Goal: Task Accomplishment & Management: Manage account settings

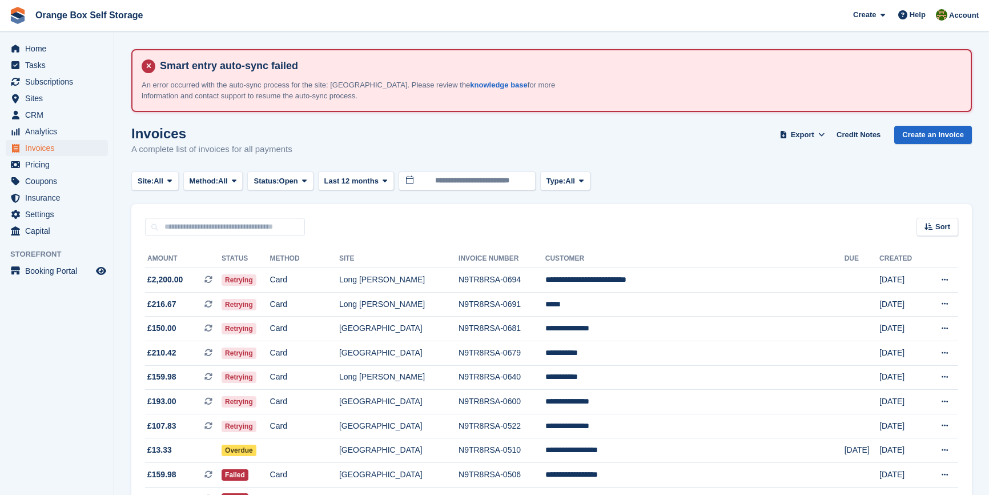
scroll to position [150, 0]
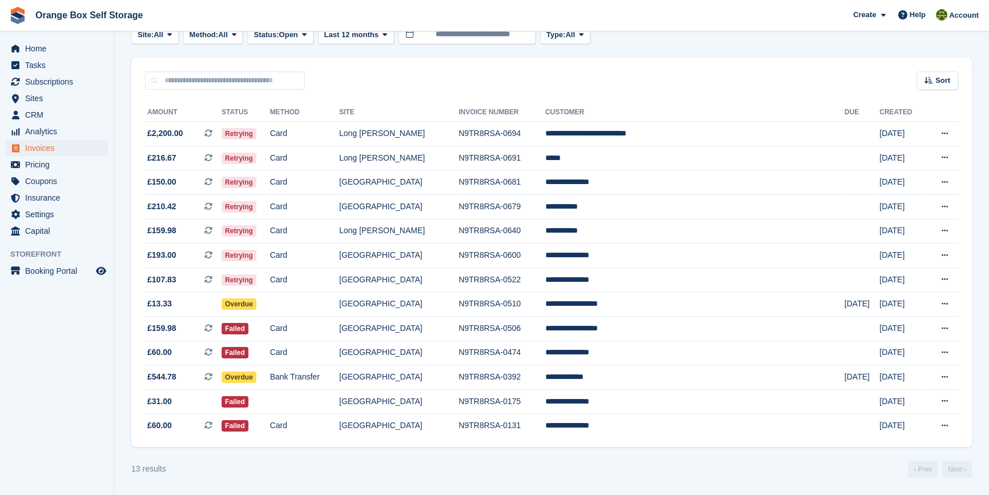
click at [85, 330] on aside "Home Tasks Subscriptions Subscriptions Subscriptions Contracts Price increases …" at bounding box center [57, 250] width 114 height 438
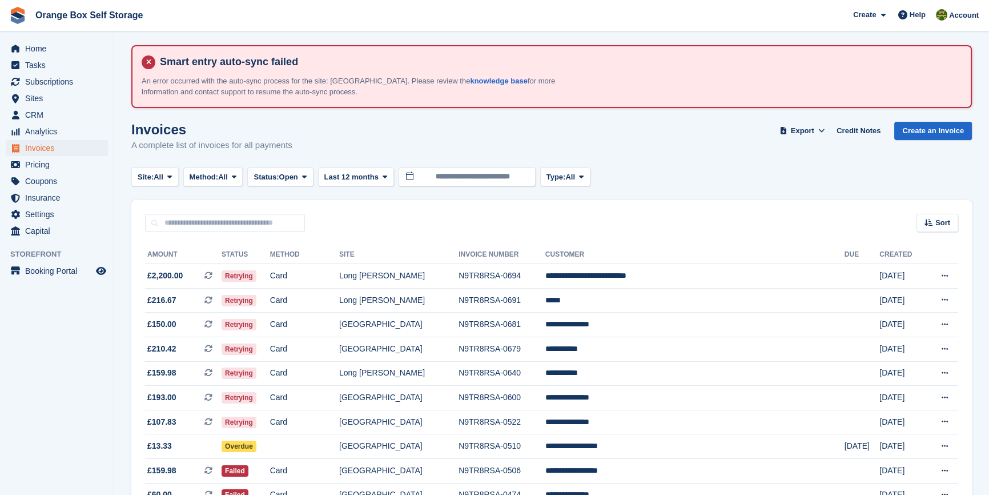
scroll to position [0, 0]
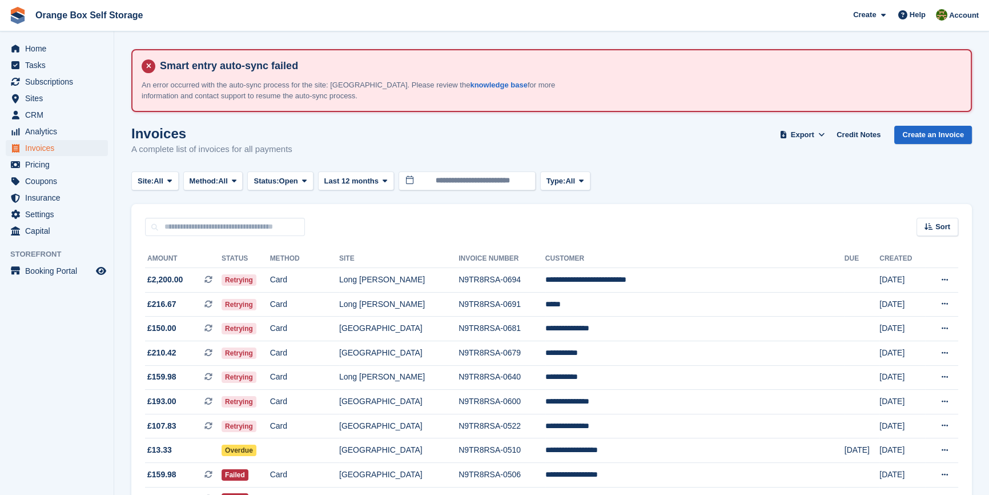
click at [568, 223] on div "Sort Sort by Date created Created (oldest first) Created (newest first)" at bounding box center [551, 220] width 841 height 33
click at [31, 62] on span "Tasks" at bounding box center [59, 65] width 69 height 16
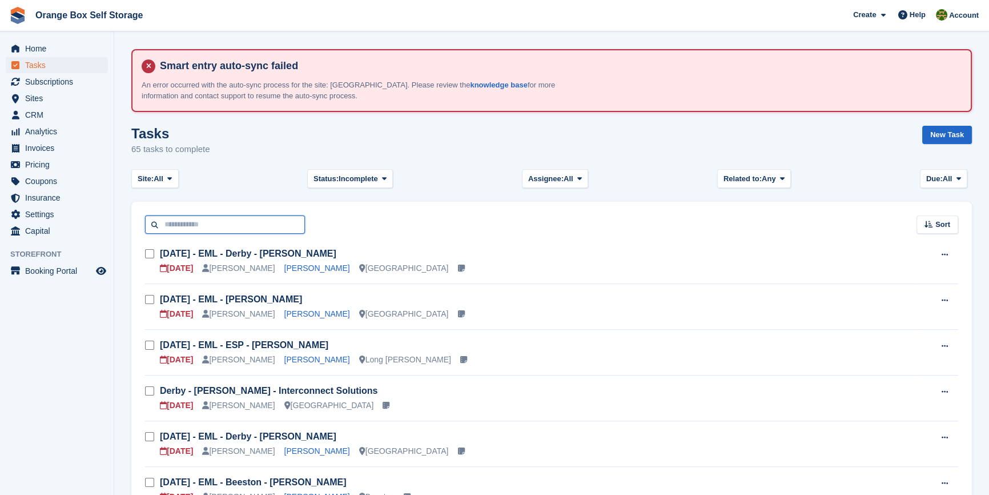
click at [202, 222] on input "text" at bounding box center [225, 224] width 160 height 19
type input "****"
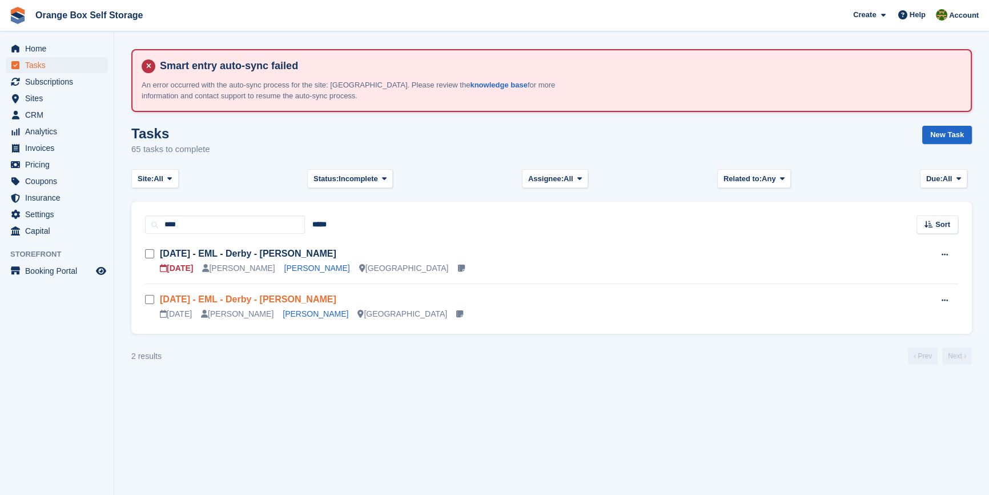
click at [271, 296] on link "Wed 01/10 - EML - Derby - Greg Jones" at bounding box center [248, 299] width 177 height 10
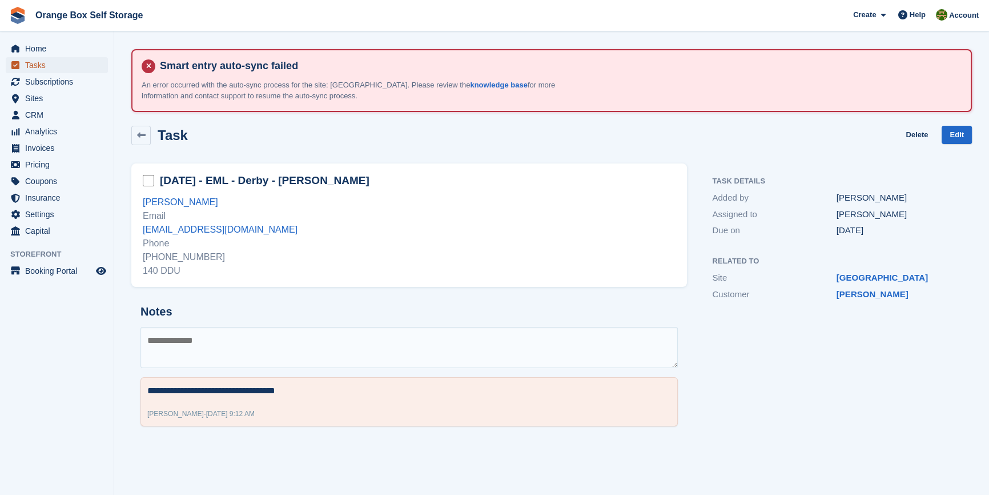
click at [49, 70] on span "Tasks" at bounding box center [59, 65] width 69 height 16
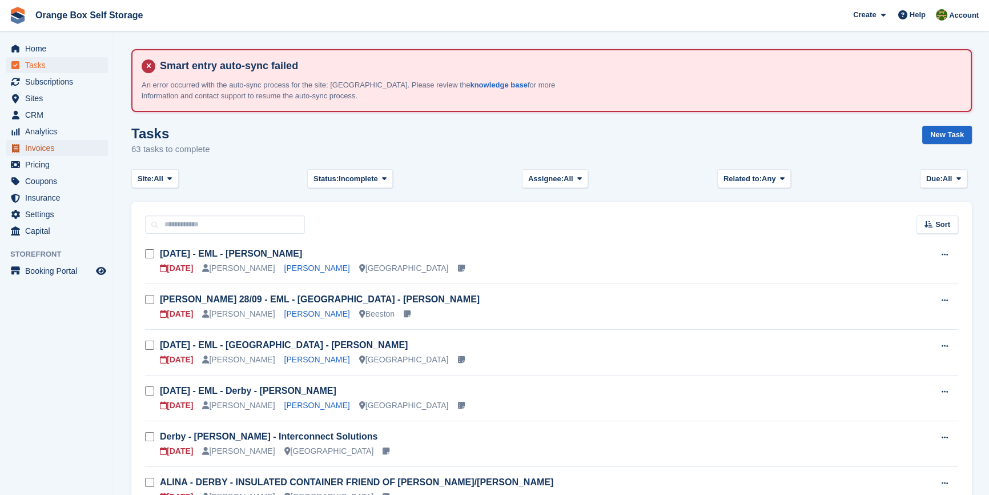
click at [54, 145] on span "Invoices" at bounding box center [59, 148] width 69 height 16
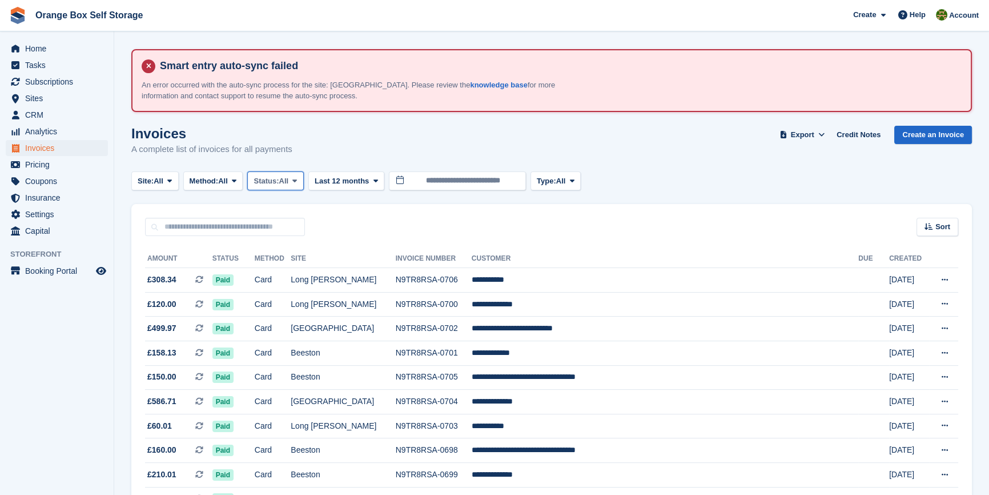
click at [268, 183] on span "Status:" at bounding box center [266, 180] width 25 height 11
click at [283, 270] on link "Open" at bounding box center [301, 269] width 99 height 21
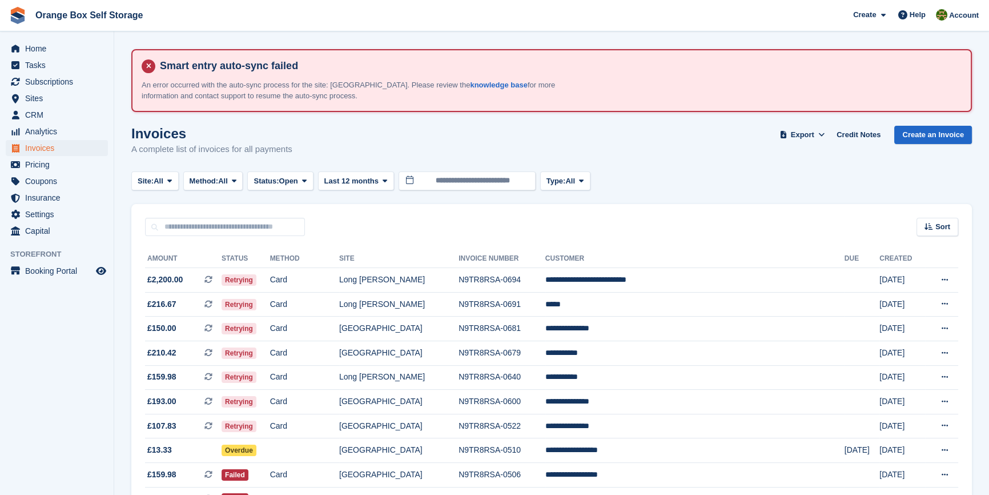
click at [0, 368] on aside "Home Tasks Subscriptions Subscriptions Subscriptions Contracts Price increases …" at bounding box center [57, 250] width 114 height 438
click at [46, 361] on aside "Home Tasks Subscriptions Subscriptions Subscriptions Contracts Price increases …" at bounding box center [57, 250] width 114 height 438
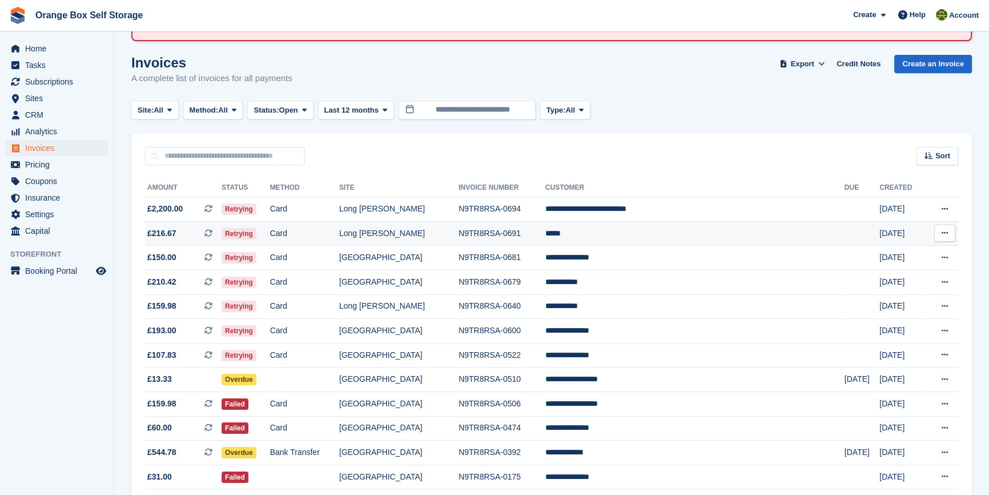
scroll to position [150, 0]
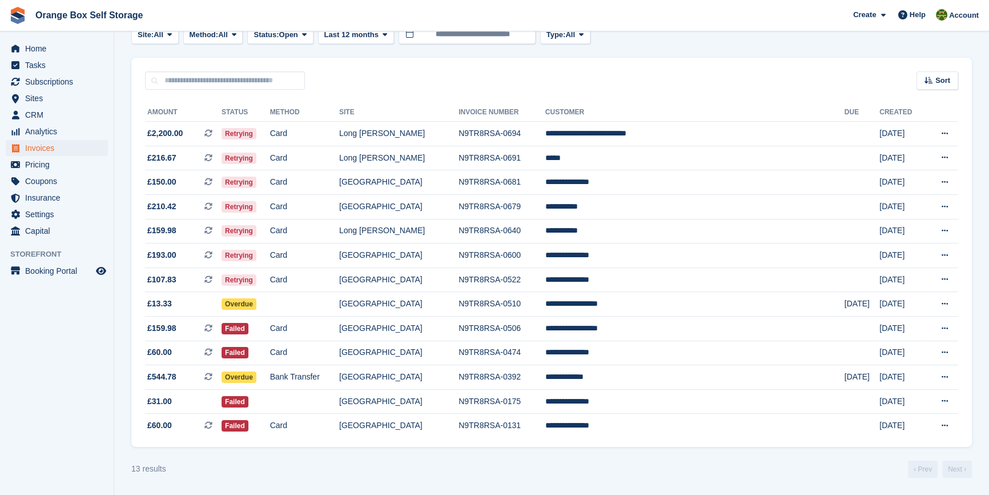
click at [403, 486] on section "Smart entry auto-sync failed An error occurred with the auto-sync process for t…" at bounding box center [551, 174] width 875 height 641
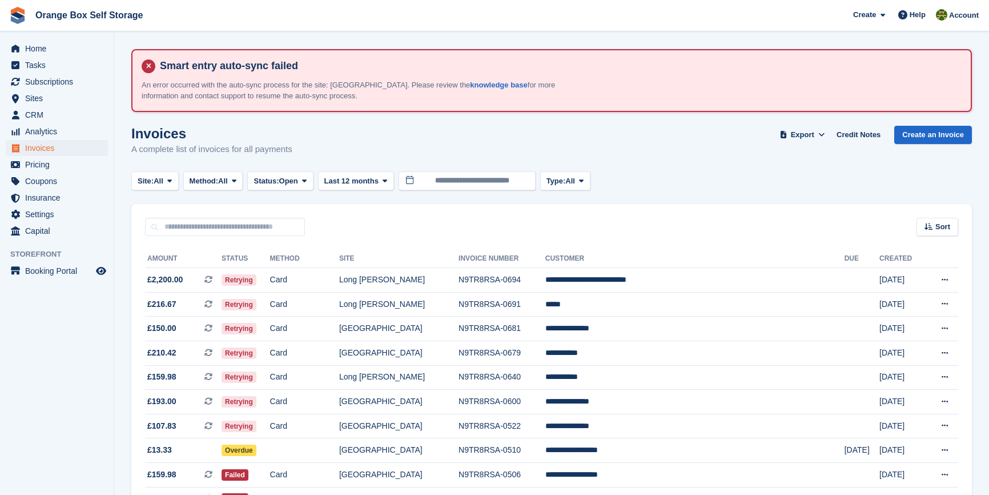
scroll to position [149, 0]
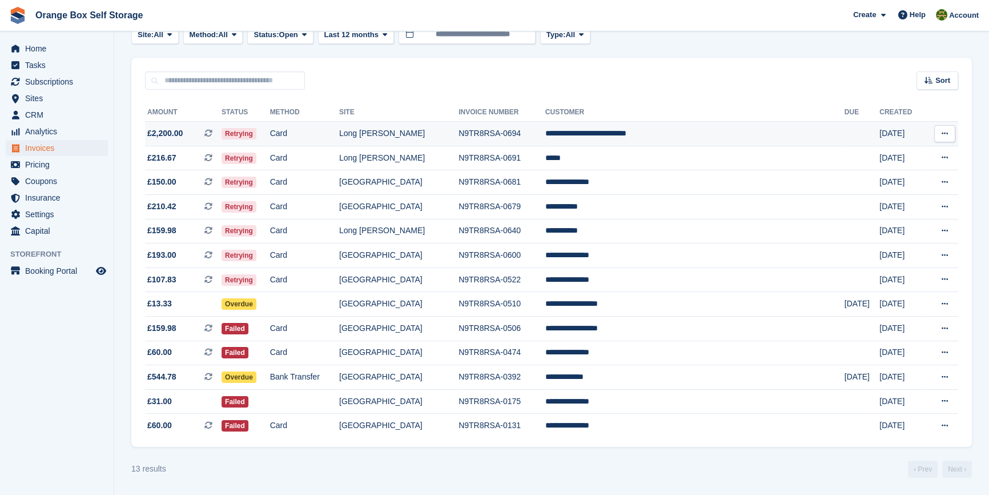
click at [459, 129] on td "Long [PERSON_NAME]" at bounding box center [398, 134] width 119 height 25
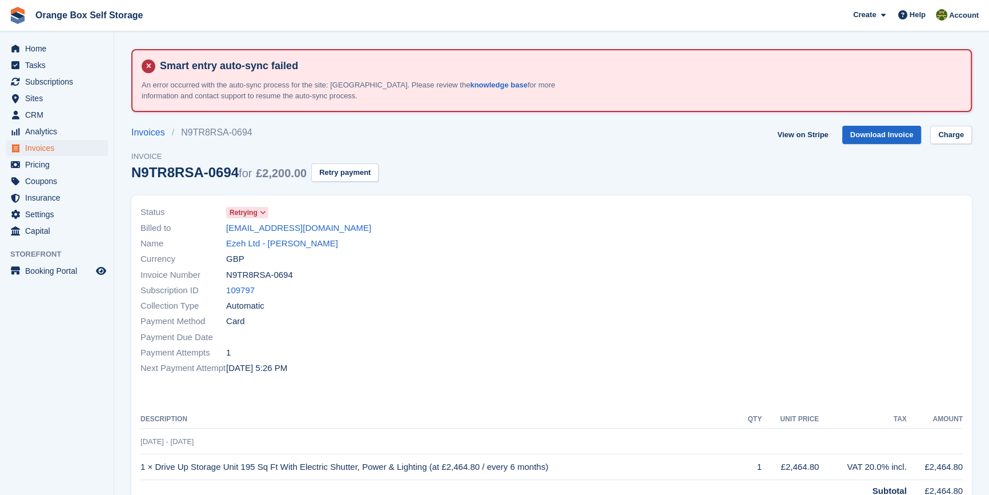
click at [547, 210] on div "Status Retrying Billed to info@ezehltd.co.uk Name Ezeh Ltd - Chibueze Maduagwu …" at bounding box center [343, 290] width 418 height 185
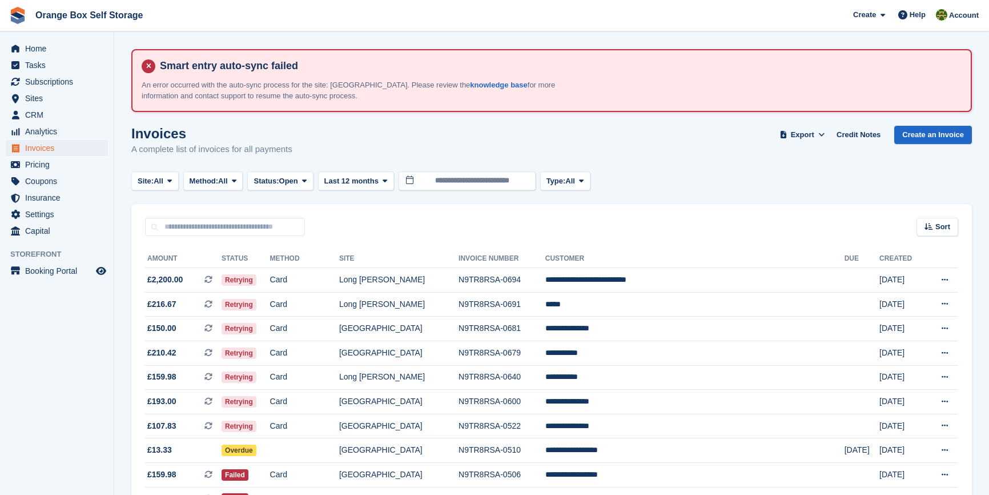
scroll to position [149, 0]
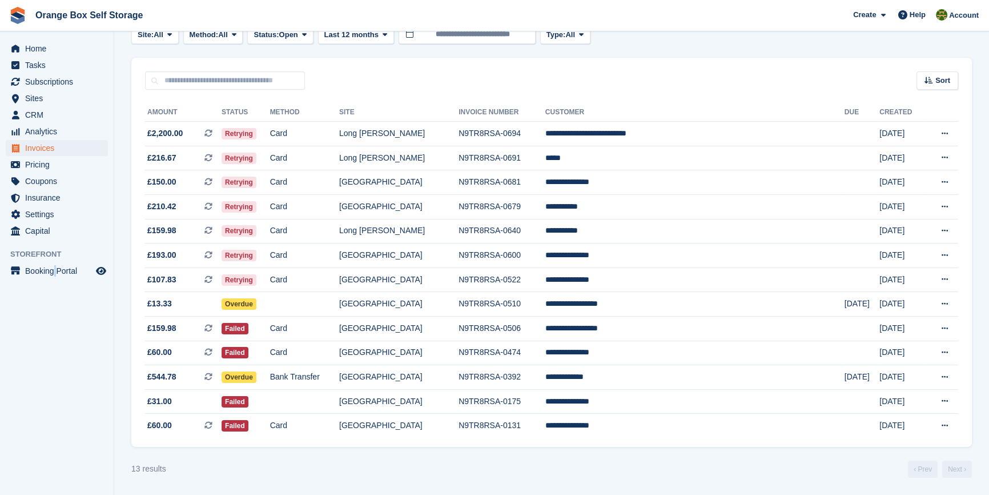
click at [57, 330] on aside "Home Tasks Subscriptions Subscriptions Subscriptions Contracts Price increases …" at bounding box center [57, 250] width 114 height 438
click at [58, 327] on aside "Home Tasks Subscriptions Subscriptions Subscriptions Contracts Price increases …" at bounding box center [57, 250] width 114 height 438
click at [69, 321] on aside "Home Tasks Subscriptions Subscriptions Subscriptions Contracts Price increases …" at bounding box center [57, 250] width 114 height 438
click at [42, 301] on aside "Home Tasks Subscriptions Subscriptions Subscriptions Contracts Price increases …" at bounding box center [57, 250] width 114 height 438
click at [40, 214] on span "Settings" at bounding box center [59, 214] width 69 height 16
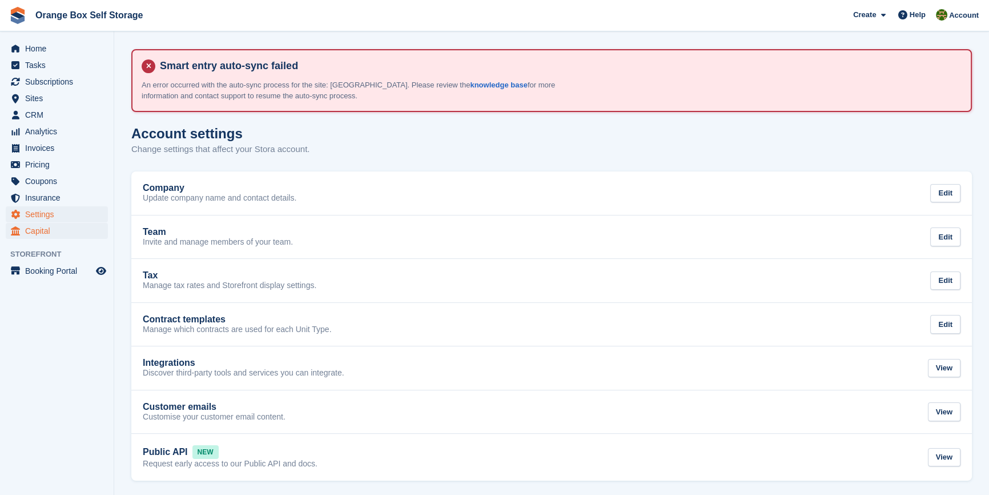
scroll to position [2, 0]
click at [68, 85] on span "Subscriptions" at bounding box center [59, 82] width 69 height 16
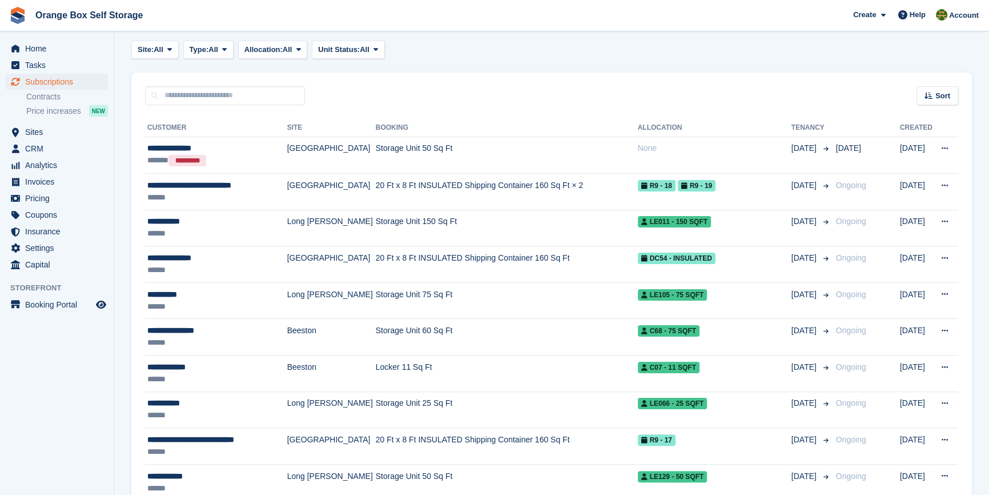
scroll to position [259, 0]
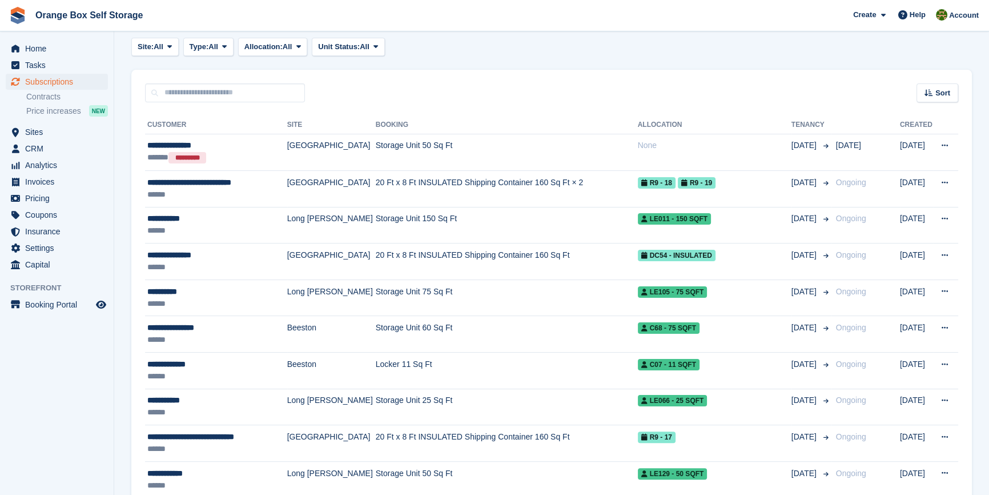
click at [105, 369] on aside "Home Tasks Subscriptions Subscriptions Subscriptions Contracts Price increases …" at bounding box center [57, 250] width 114 height 438
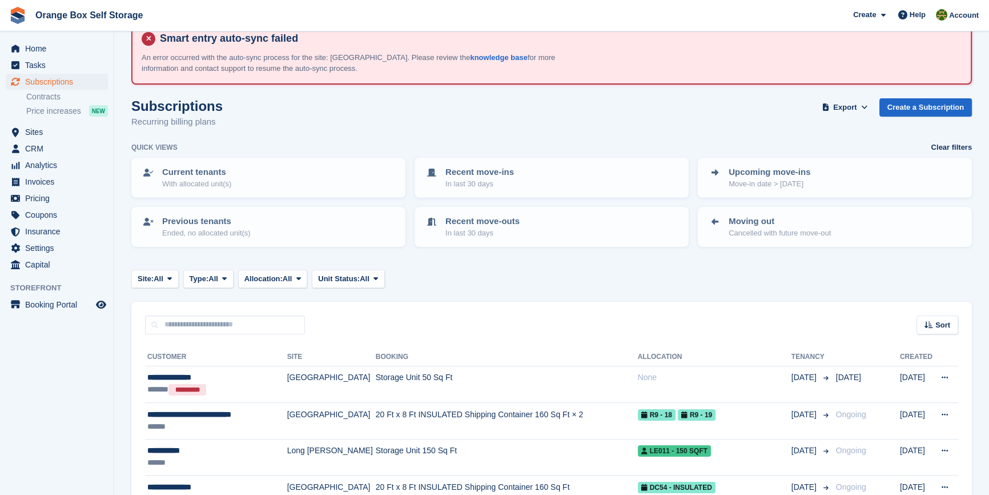
scroll to position [0, 0]
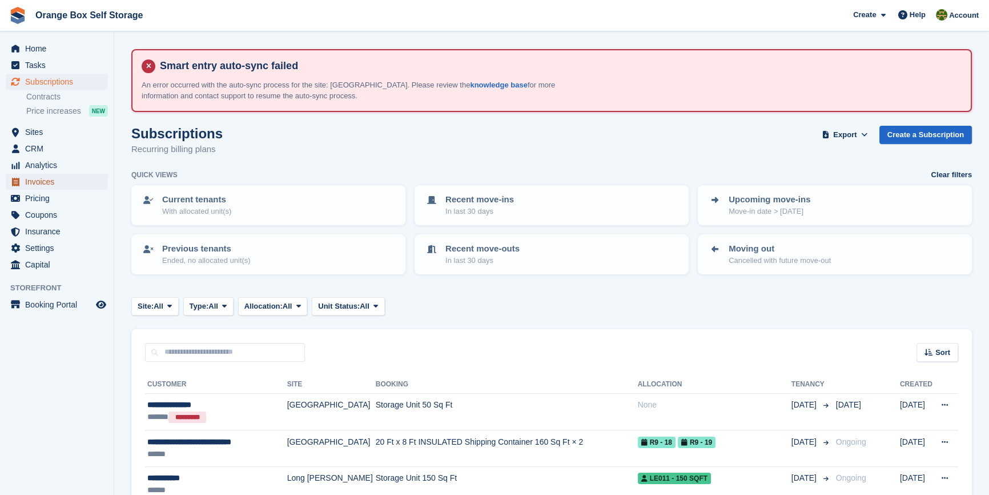
click at [39, 179] on span "Invoices" at bounding box center [59, 182] width 69 height 16
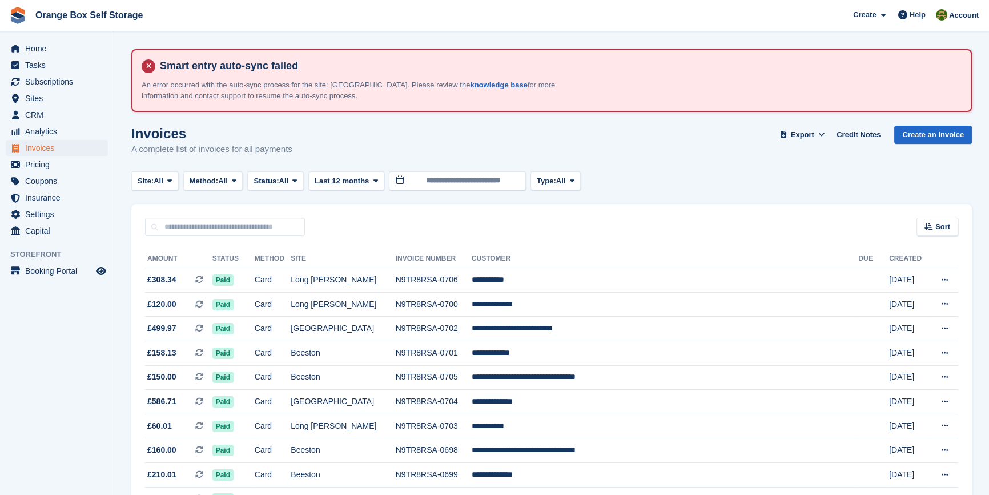
click at [79, 399] on aside "Home Tasks Subscriptions Subscriptions Subscriptions Contracts Price increases …" at bounding box center [57, 250] width 114 height 438
click at [275, 182] on span "Status:" at bounding box center [266, 180] width 25 height 11
click at [285, 271] on link "Open" at bounding box center [301, 269] width 99 height 21
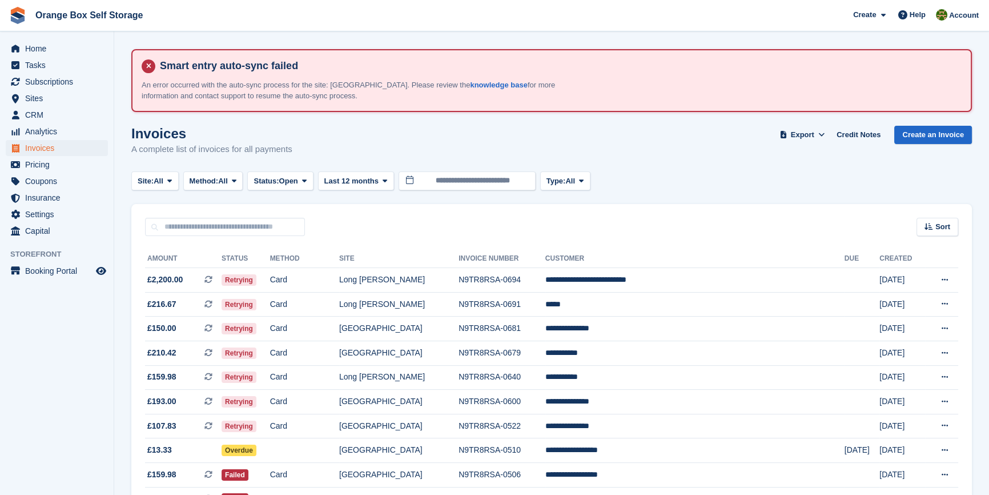
click at [62, 376] on aside "Home Tasks Subscriptions Subscriptions Subscriptions Contracts Price increases …" at bounding box center [57, 250] width 114 height 438
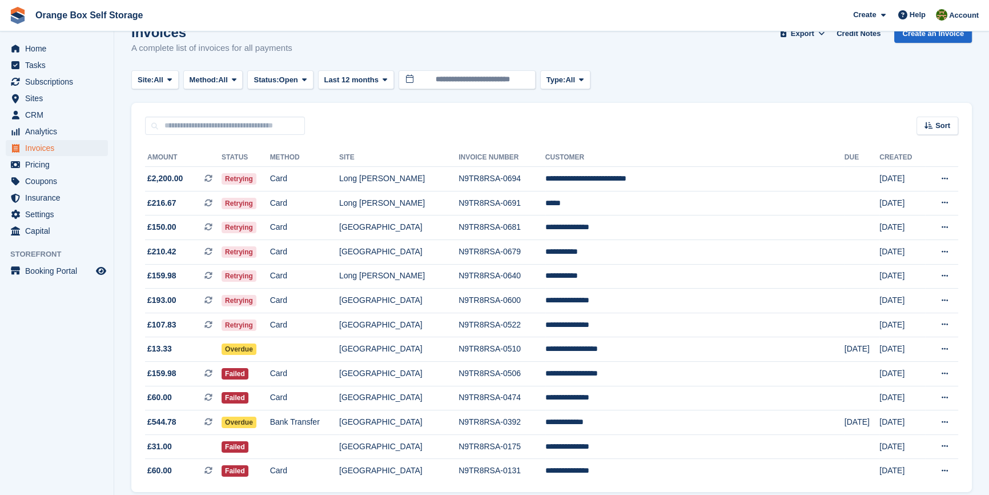
scroll to position [103, 0]
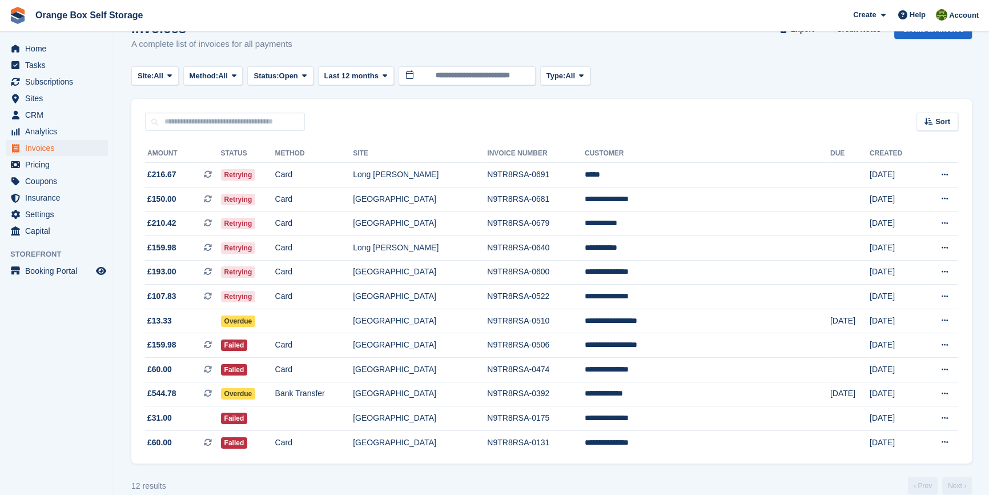
scroll to position [105, 0]
click at [63, 386] on aside "Home Tasks Subscriptions Subscriptions Subscriptions Contracts Price increases …" at bounding box center [57, 250] width 114 height 438
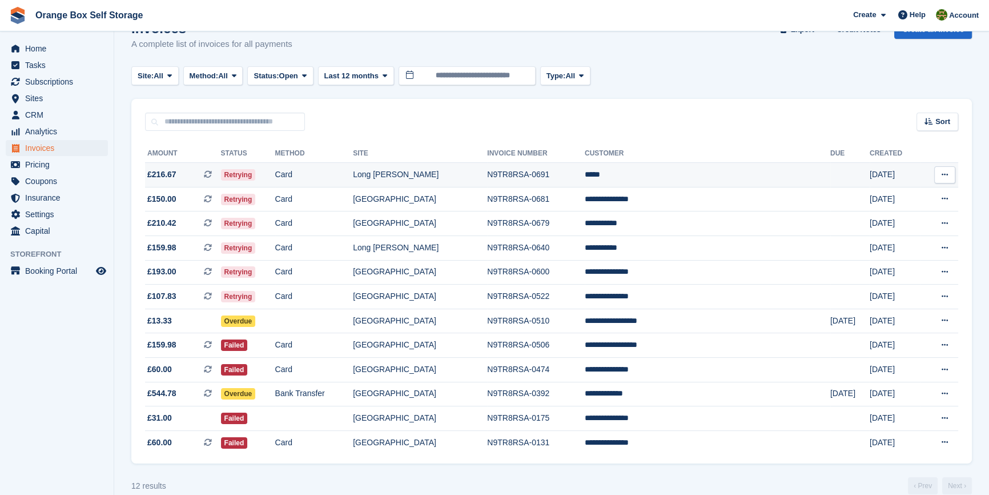
click at [581, 175] on td "N9TR8RSA-0691" at bounding box center [536, 175] width 98 height 25
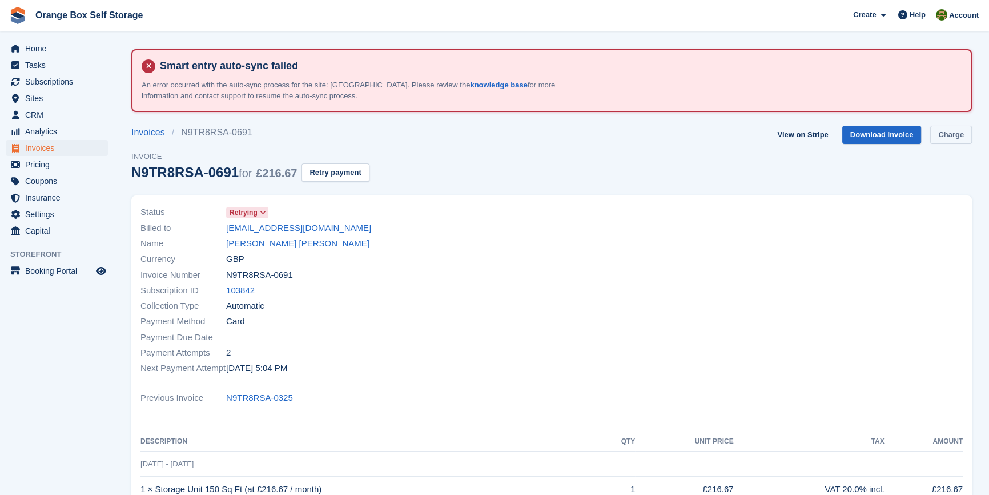
click at [948, 137] on link "Charge" at bounding box center [952, 135] width 42 height 19
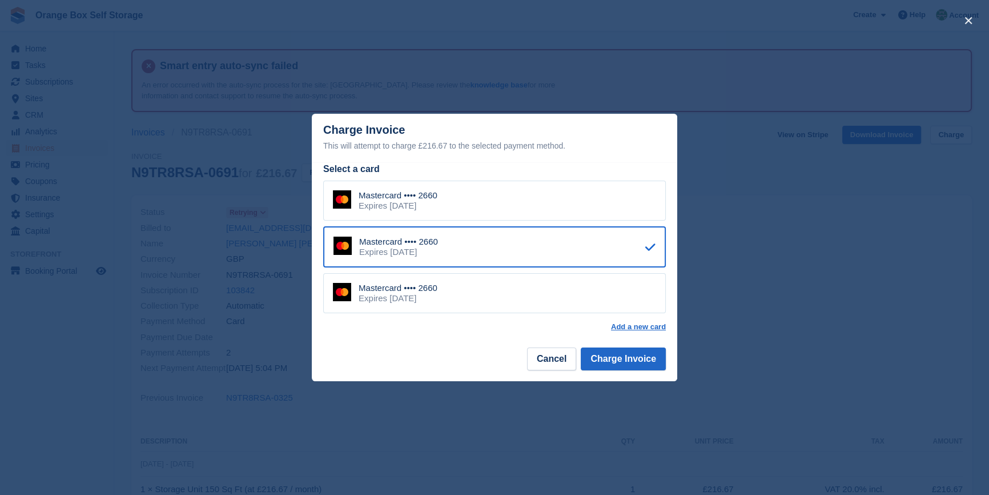
click at [527, 362] on footer "Cancel Charge Invoice" at bounding box center [495, 363] width 366 height 36
click at [538, 363] on button "Cancel" at bounding box center [551, 358] width 49 height 23
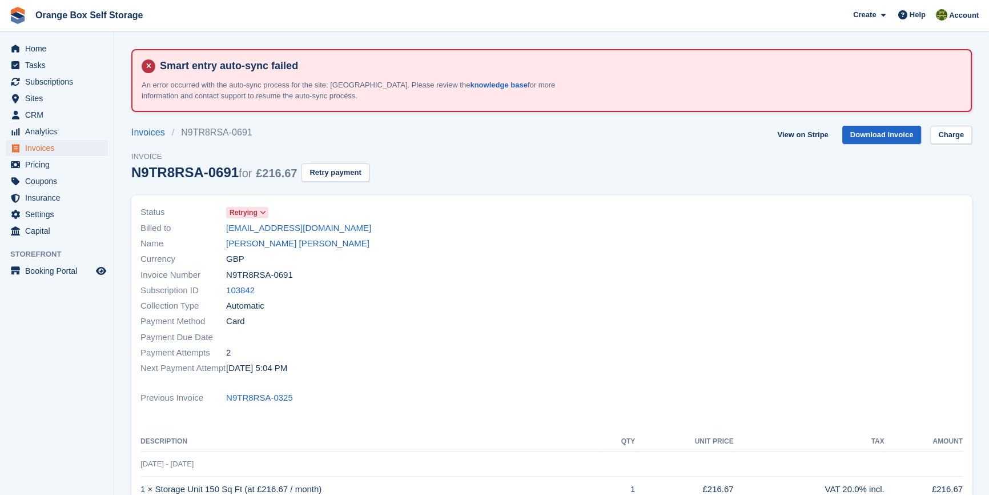
click at [387, 372] on div "Next Payment Attempt 3 Oct, 5:04 PM" at bounding box center [343, 367] width 404 height 15
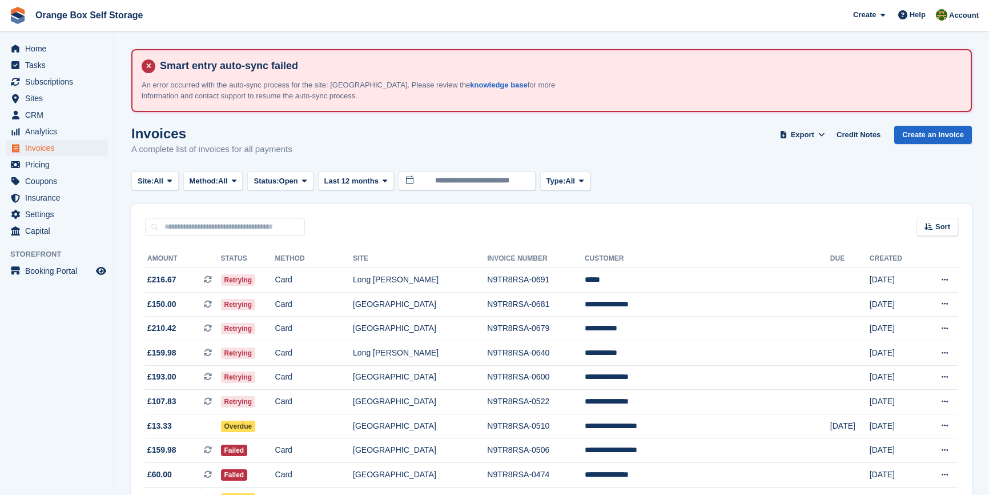
scroll to position [105, 0]
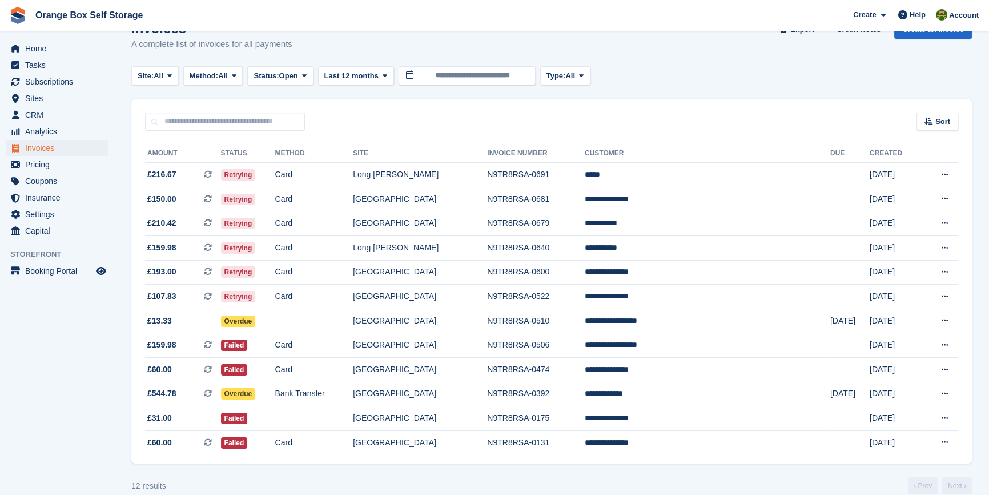
click at [458, 120] on div "Sort Sort by Date created Created (oldest first) Created (newest first)" at bounding box center [551, 115] width 841 height 33
click at [467, 109] on div "Sort Sort by Date created Created (oldest first) Created (newest first)" at bounding box center [551, 115] width 841 height 33
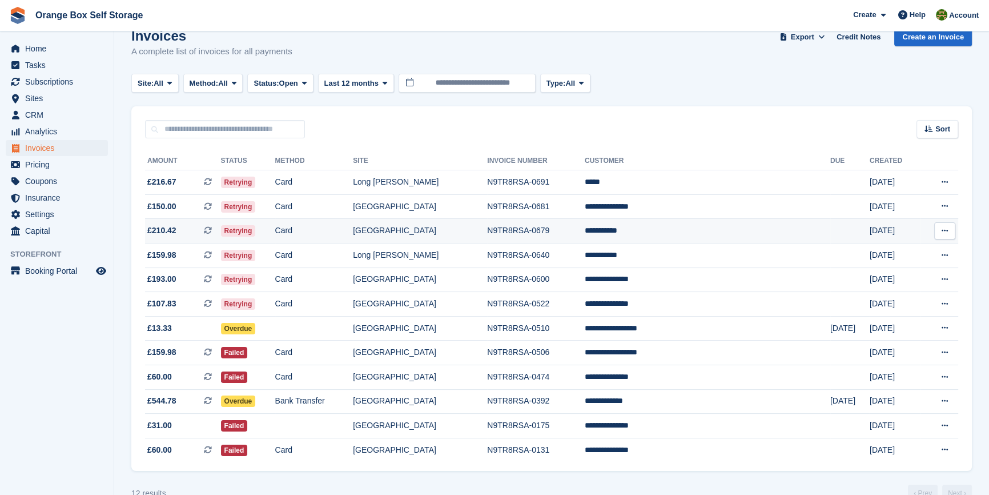
scroll to position [0, 0]
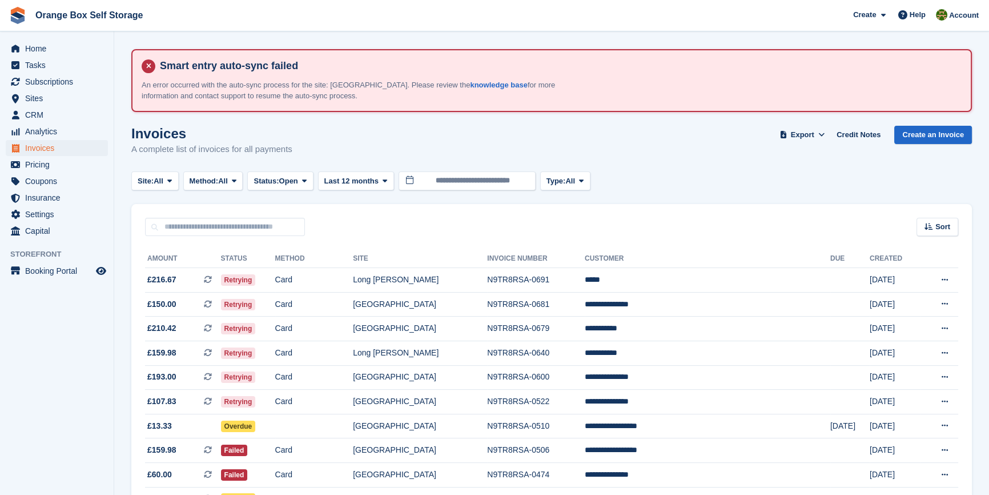
click at [463, 225] on div "Sort Sort by Date created Created (oldest first) Created (newest first)" at bounding box center [551, 220] width 841 height 33
click at [41, 103] on span "Sites" at bounding box center [59, 98] width 69 height 16
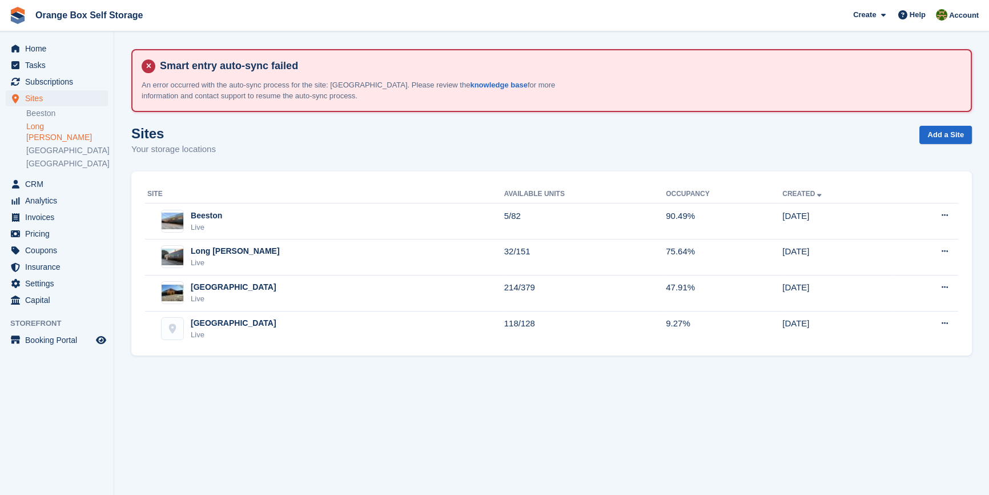
click at [44, 125] on link "Long [PERSON_NAME]" at bounding box center [67, 132] width 82 height 22
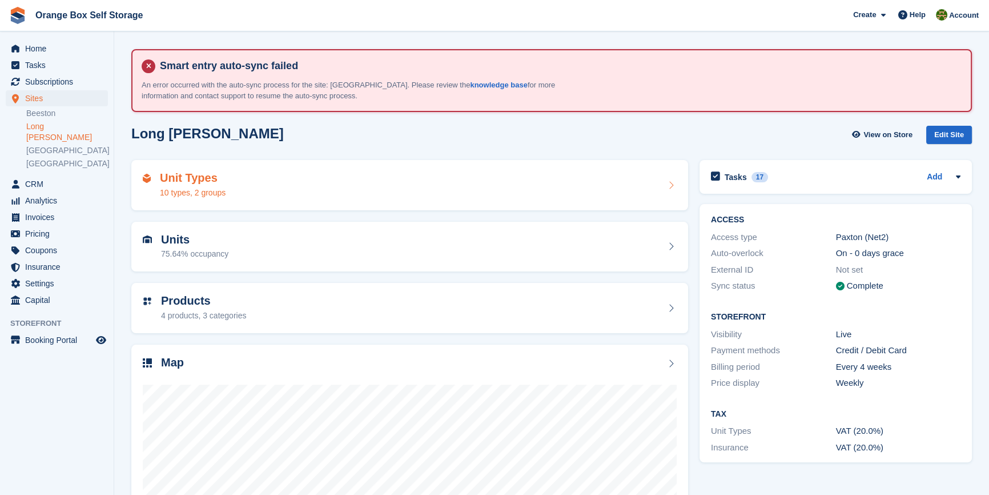
click at [254, 194] on div "Unit Types 10 types, 2 groups" at bounding box center [410, 184] width 534 height 27
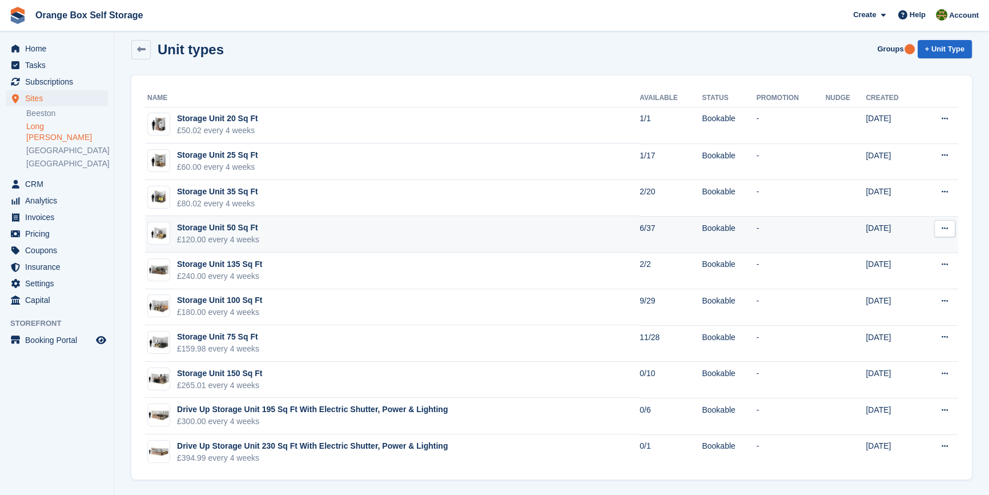
scroll to position [86, 0]
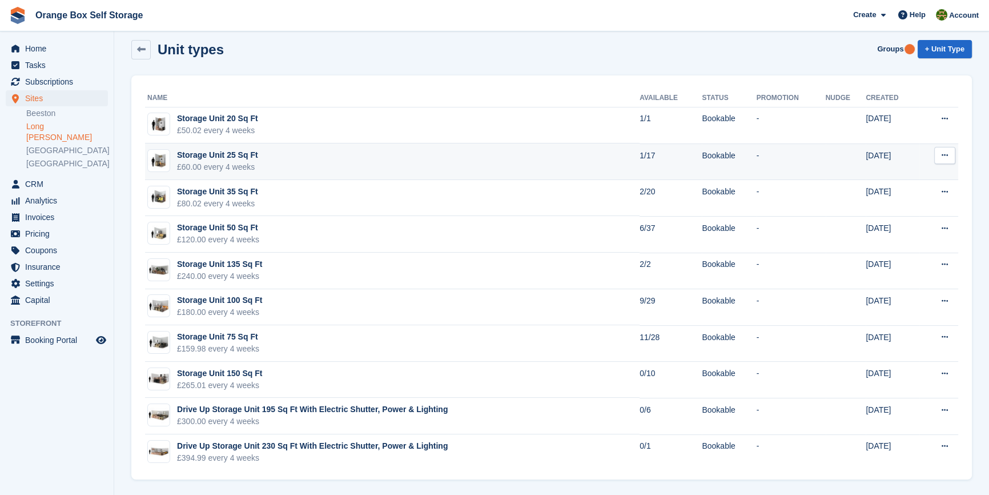
click at [371, 157] on td "Storage Unit 25 Sq Ft £60.00 every 4 weeks" at bounding box center [392, 161] width 495 height 37
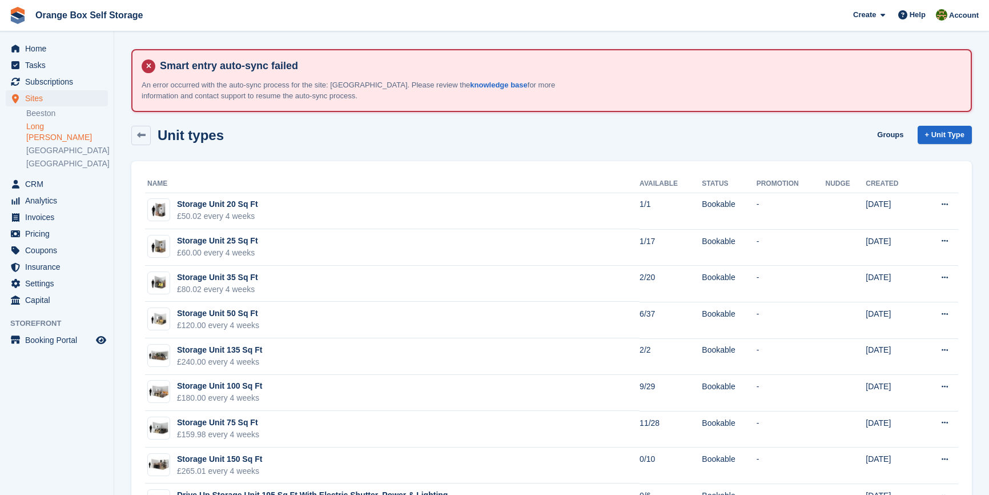
scroll to position [86, 0]
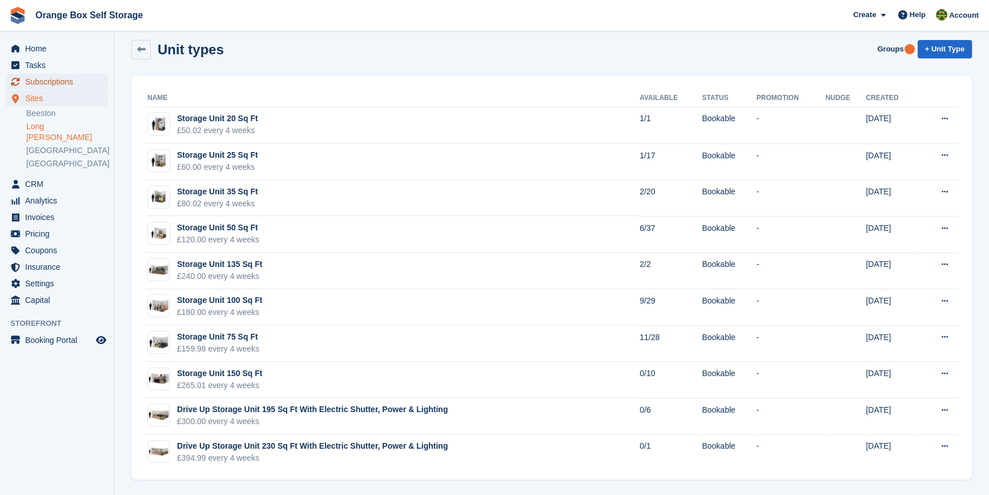
click at [67, 81] on span "Subscriptions" at bounding box center [59, 82] width 69 height 16
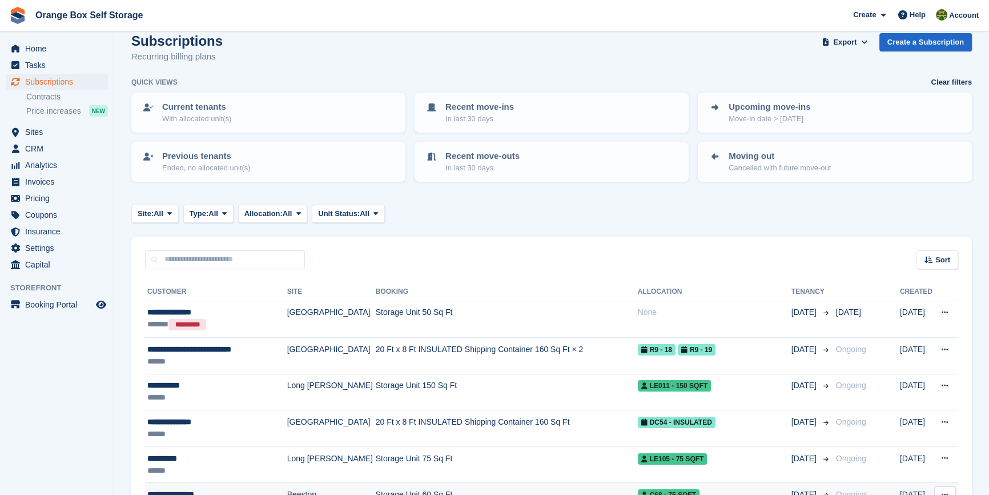
scroll to position [311, 0]
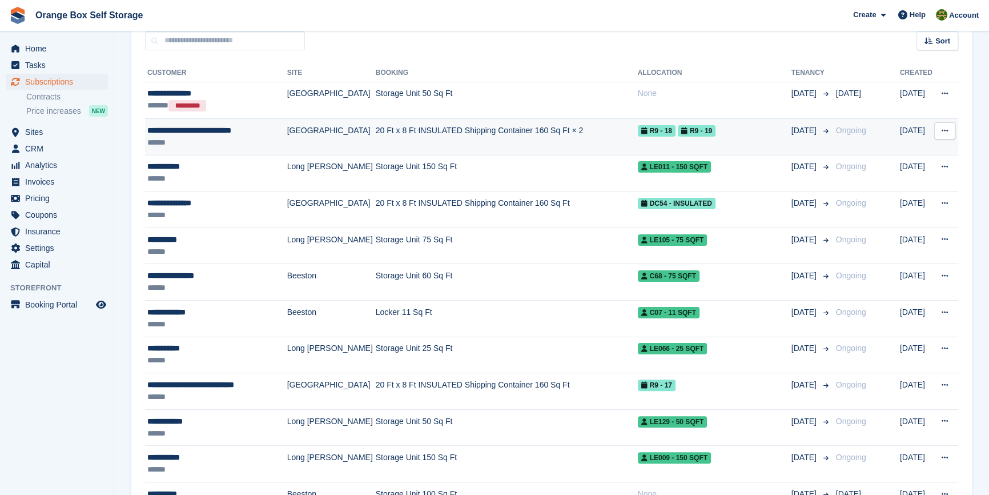
click at [327, 144] on td "[GEOGRAPHIC_DATA]" at bounding box center [331, 136] width 89 height 37
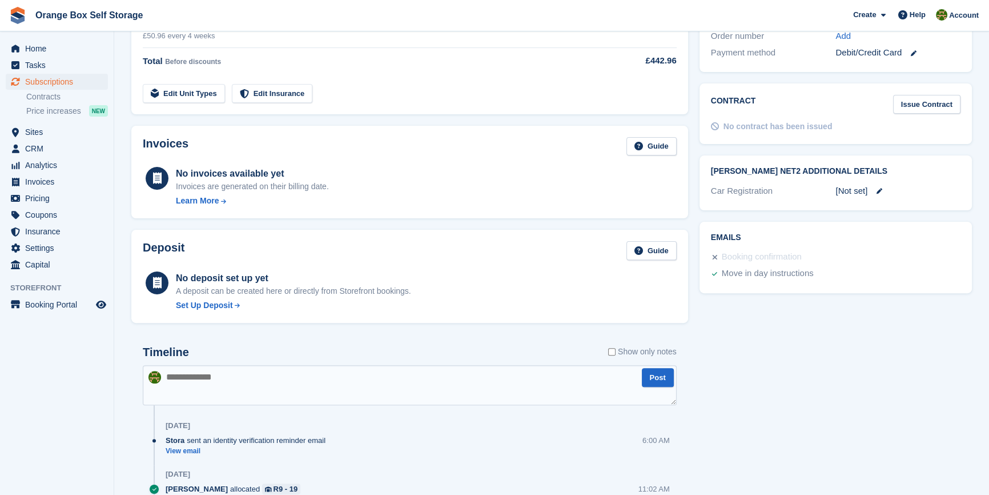
scroll to position [492, 0]
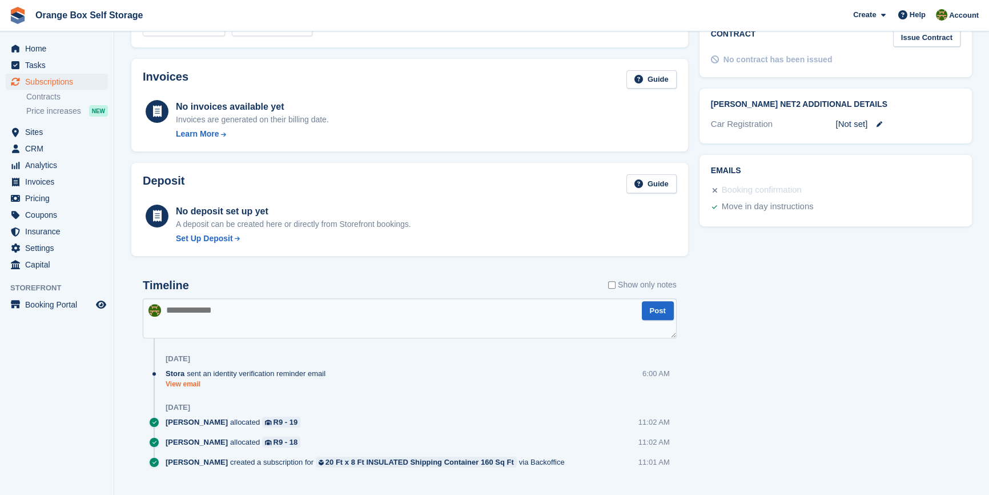
click at [192, 379] on link "View email" at bounding box center [249, 384] width 166 height 10
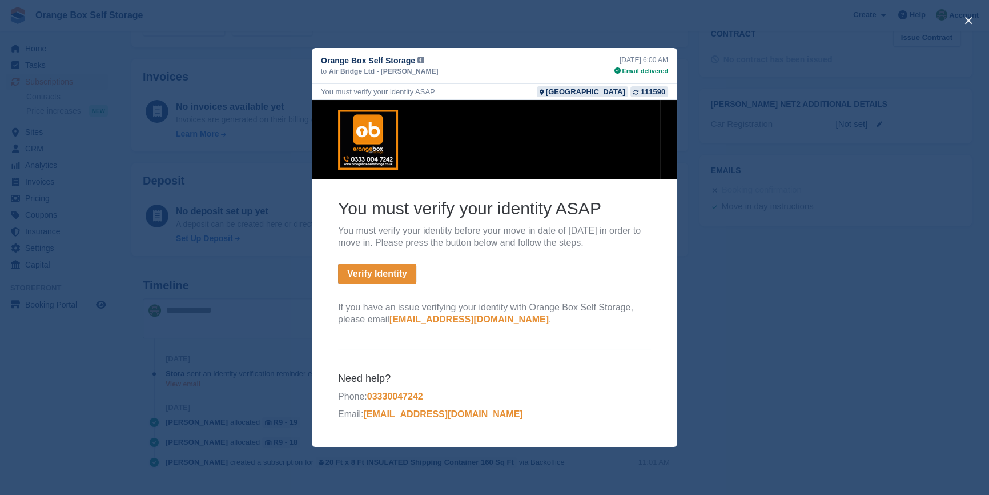
scroll to position [0, 0]
click at [791, 330] on div "close" at bounding box center [494, 247] width 989 height 495
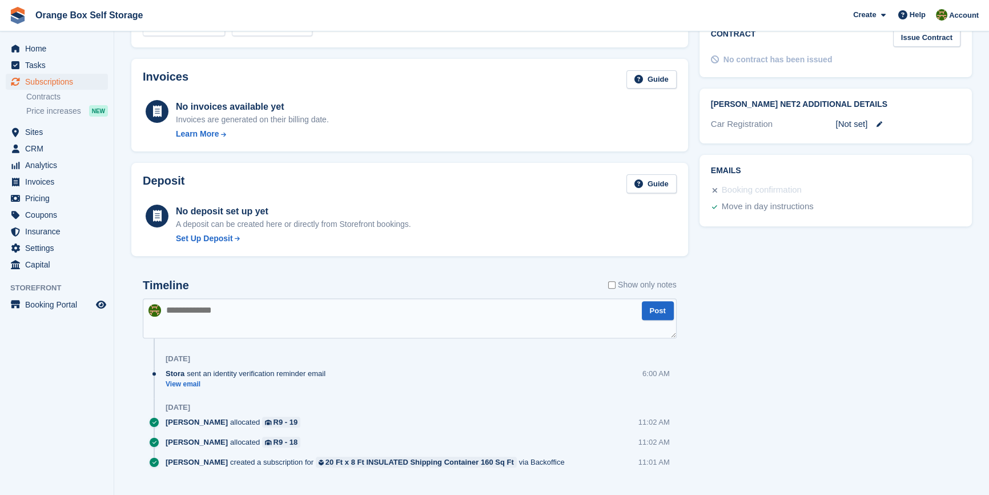
click at [422, 398] on div "Yesterday" at bounding box center [421, 407] width 511 height 18
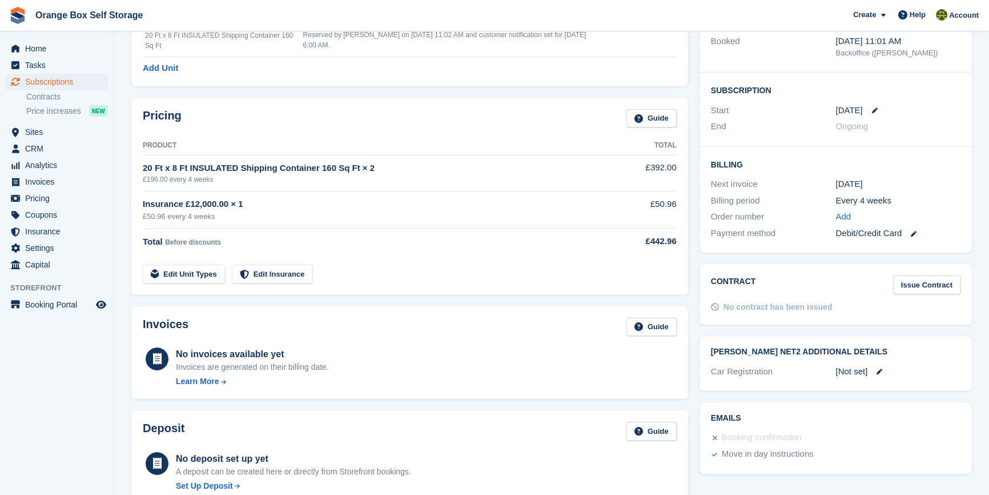
scroll to position [25, 0]
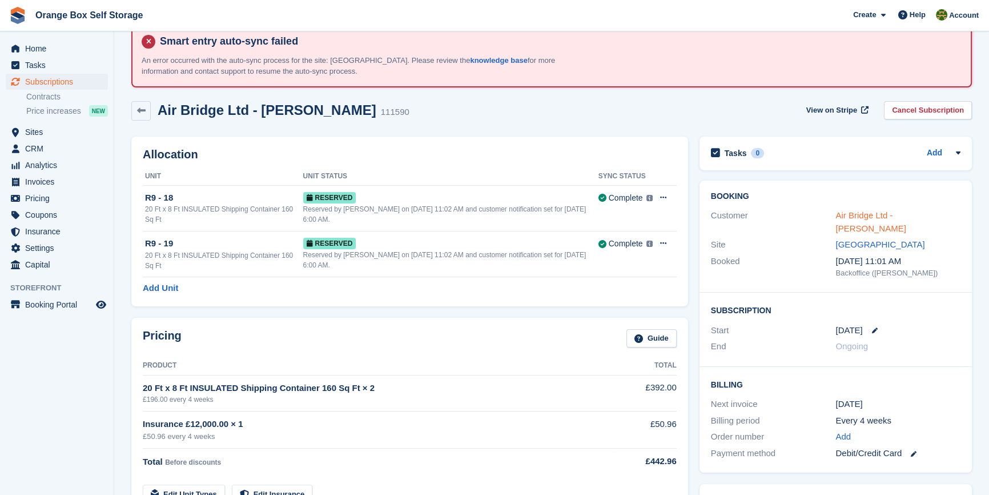
click at [848, 211] on link "Air Bridge Ltd - Edith Onyido" at bounding box center [871, 221] width 70 height 23
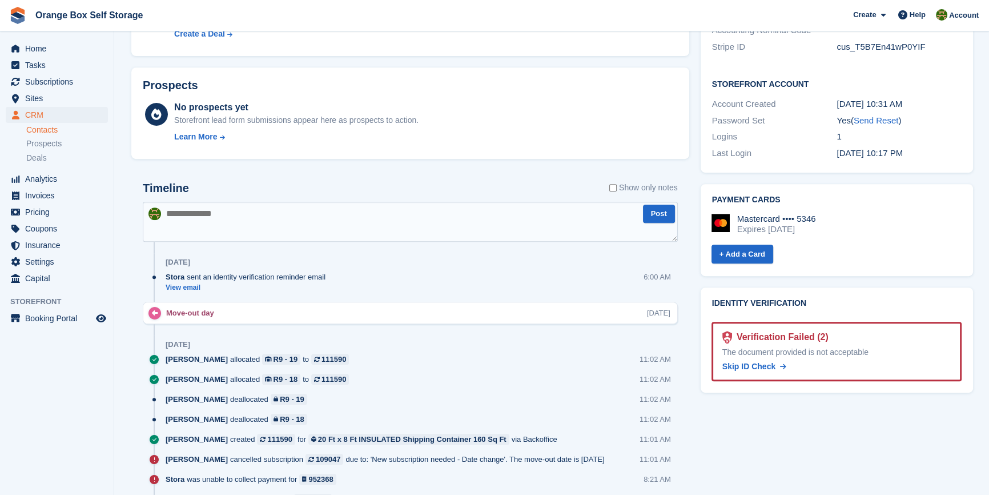
scroll to position [623, 0]
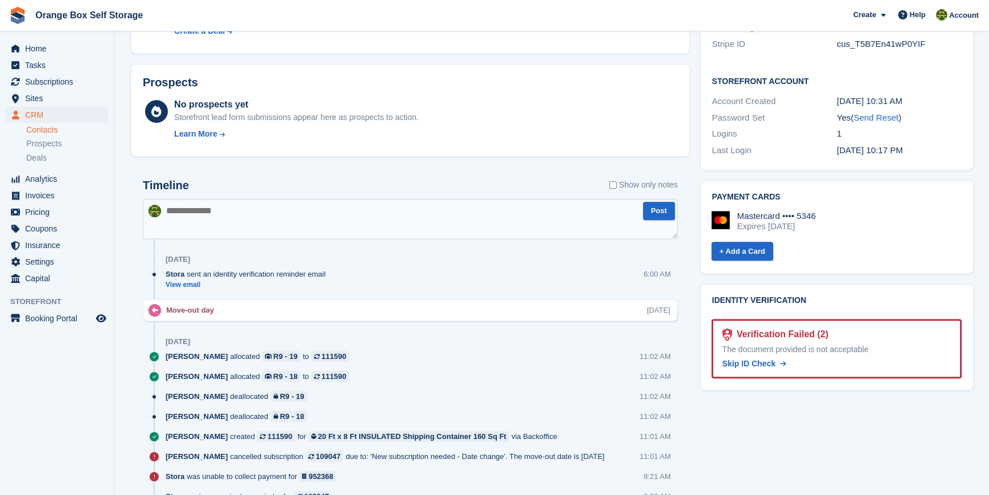
click at [802, 377] on div "Tasks 0 Add No tasks related to Air Bridge Ltd - Edith Onyido Contact Details E…" at bounding box center [837, 369] width 284 height 1485
click at [764, 359] on span "Skip ID Check" at bounding box center [749, 363] width 53 height 9
click at [841, 398] on div "Tasks 0 Add No tasks related to Air Bridge Ltd - Edith Onyido Contact Details E…" at bounding box center [837, 369] width 284 height 1485
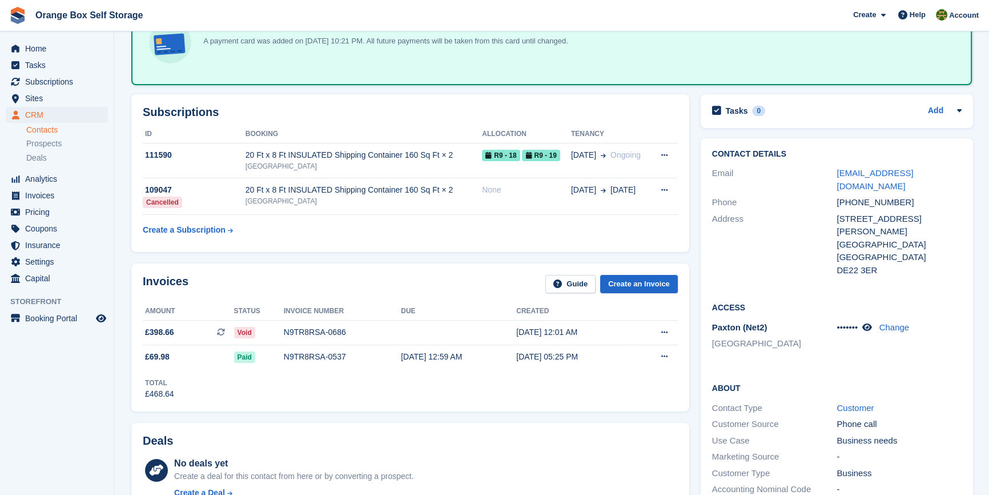
scroll to position [0, 0]
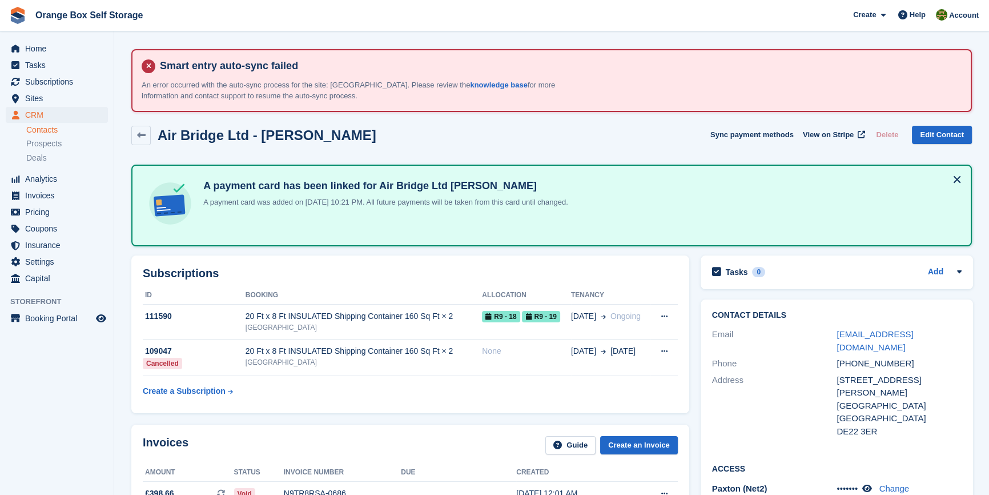
click at [494, 403] on div "Subscriptions ID Booking Allocation Tenancy 111590 20 Ft x 8 Ft INSULATED Shipp…" at bounding box center [410, 334] width 558 height 158
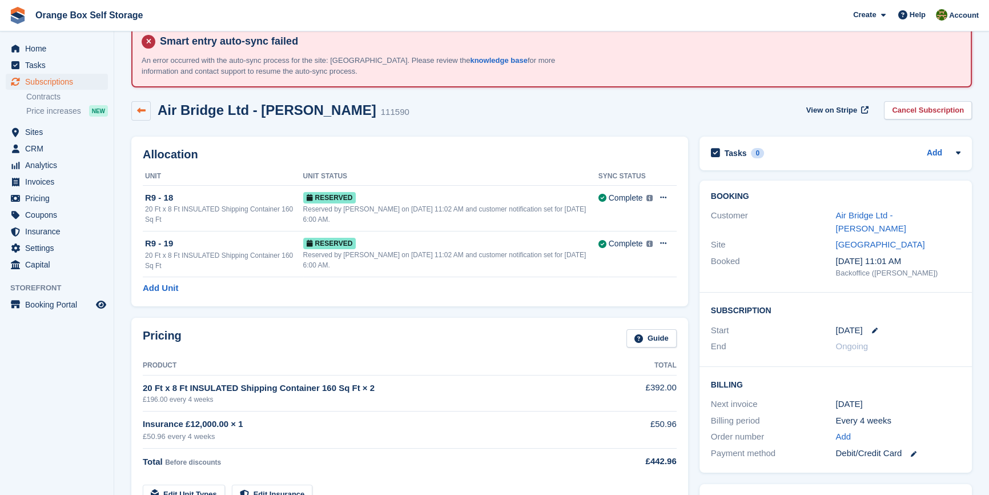
click at [149, 114] on link at bounding box center [140, 110] width 19 height 19
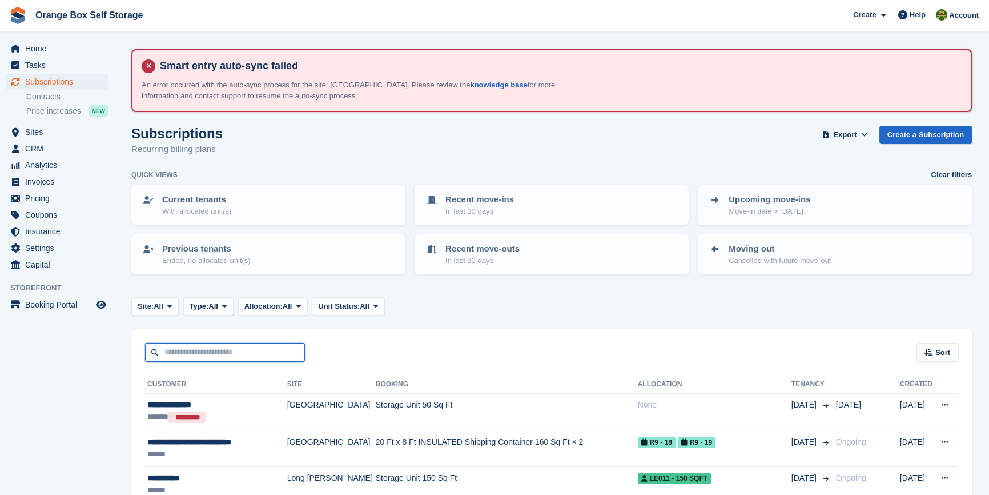
click at [234, 351] on input "text" at bounding box center [225, 352] width 160 height 19
type input "*****"
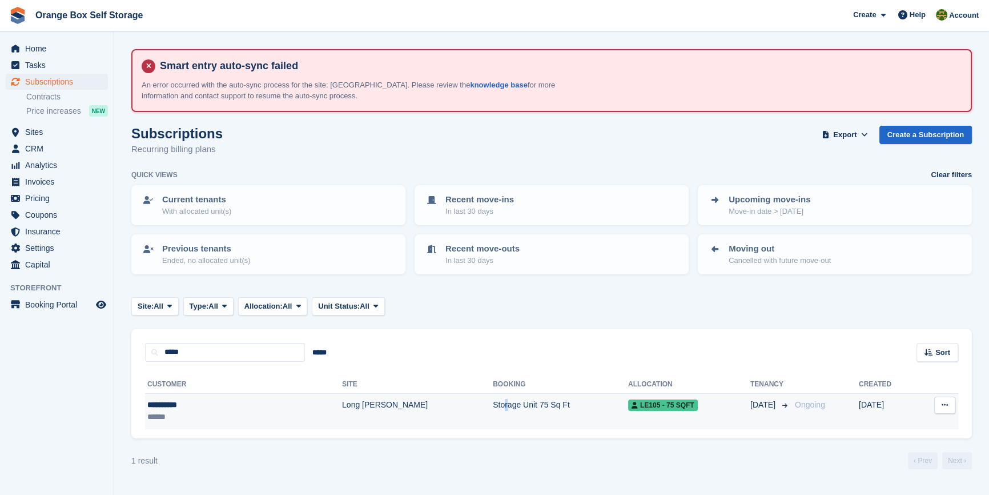
click at [493, 416] on td "Storage Unit 75 Sq Ft" at bounding box center [560, 411] width 135 height 36
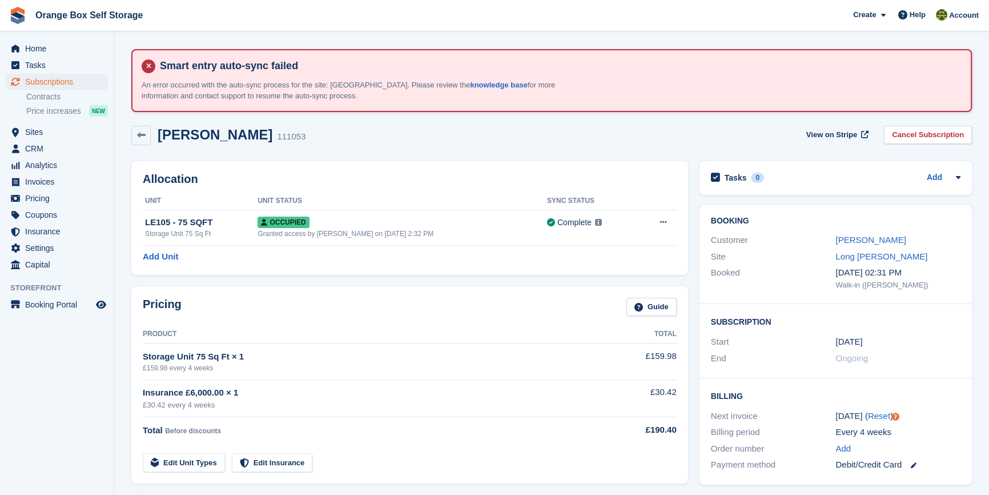
click at [833, 244] on div "Customer" at bounding box center [773, 240] width 125 height 13
click at [844, 242] on link "Alfie Camm" at bounding box center [871, 240] width 70 height 10
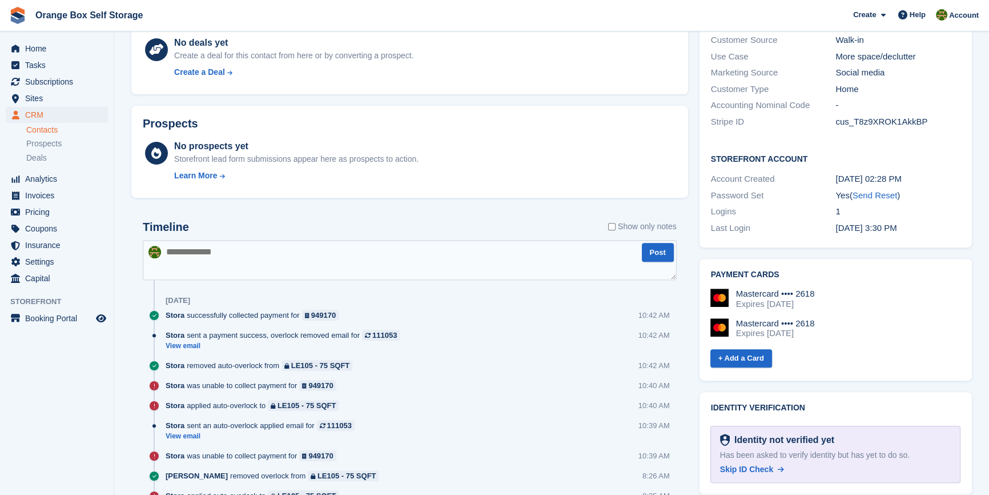
scroll to position [675, 0]
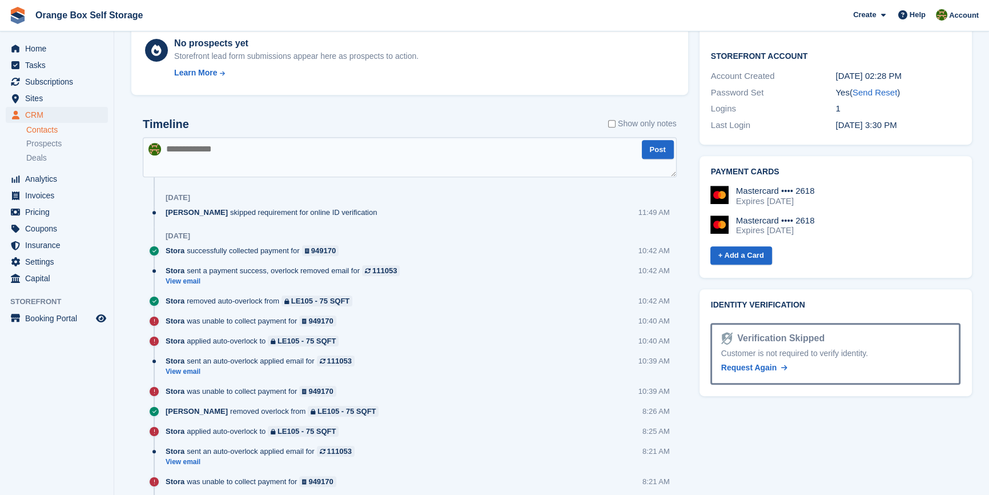
scroll to position [757, 0]
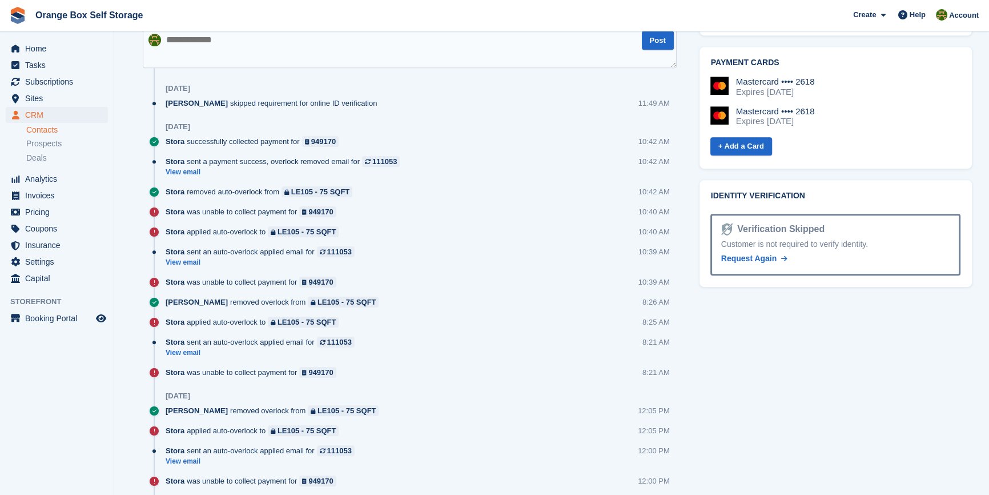
click at [879, 392] on div "Tasks 0 Add No tasks related to Alfie Camm Contact Details Email alfiecamm594@g…" at bounding box center [836, 211] width 284 height 1437
click at [47, 198] on span "Invoices" at bounding box center [59, 195] width 69 height 16
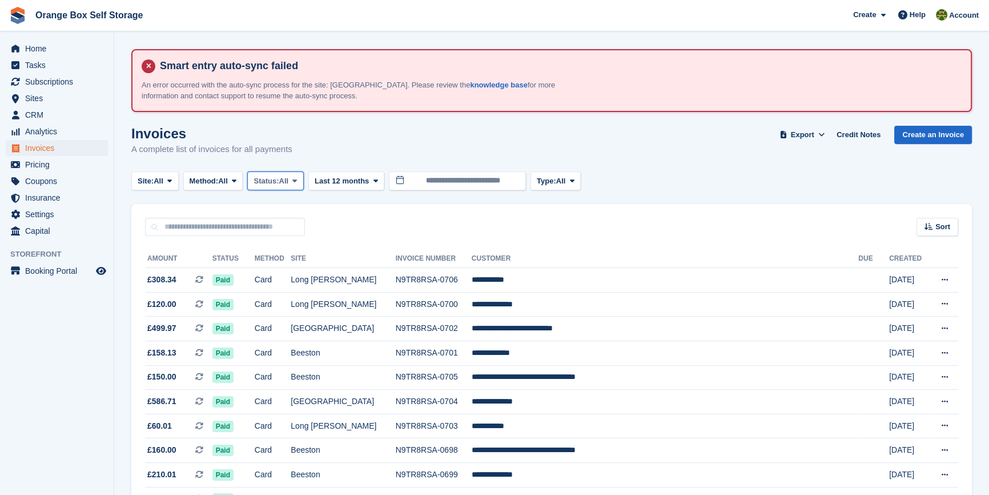
click at [268, 180] on span "Status:" at bounding box center [266, 180] width 25 height 11
click at [285, 274] on link "Open" at bounding box center [301, 269] width 99 height 21
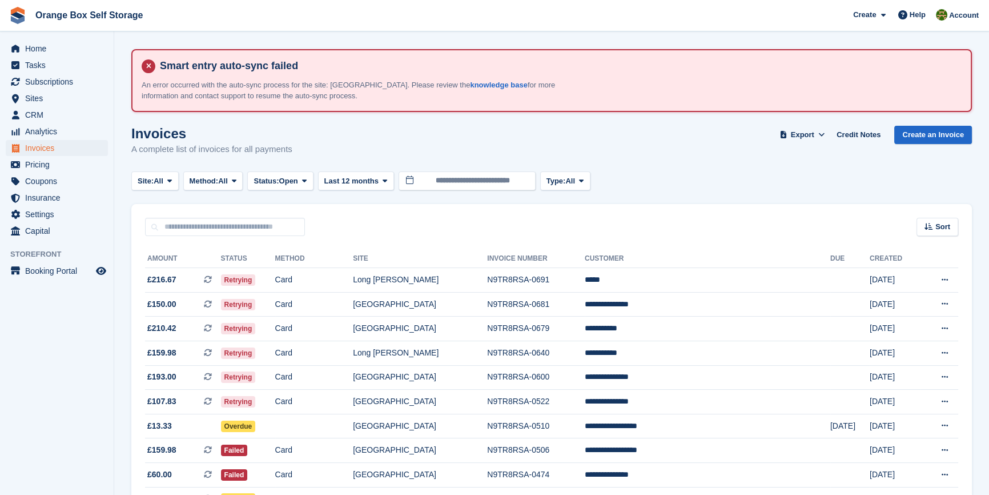
click at [62, 368] on aside "Home Tasks Subscriptions Subscriptions Subscriptions Contracts Price increases …" at bounding box center [57, 250] width 114 height 438
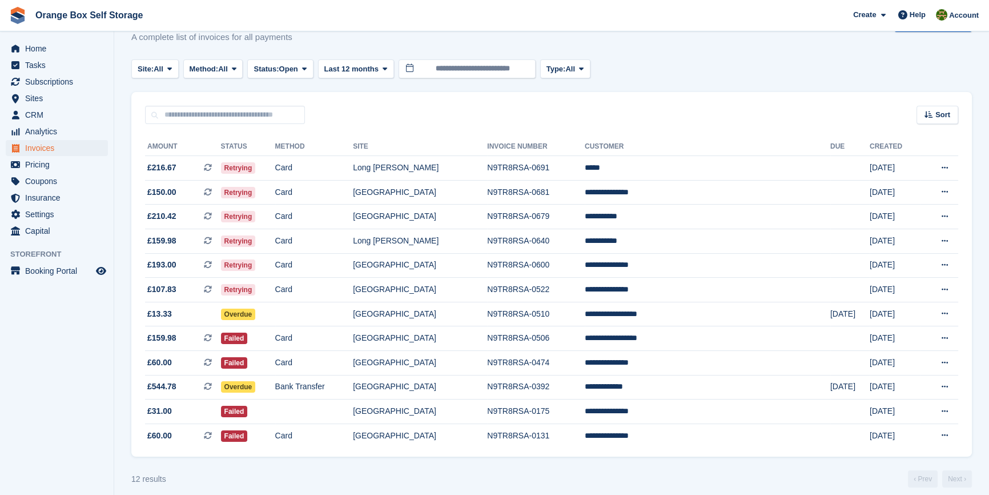
scroll to position [126, 0]
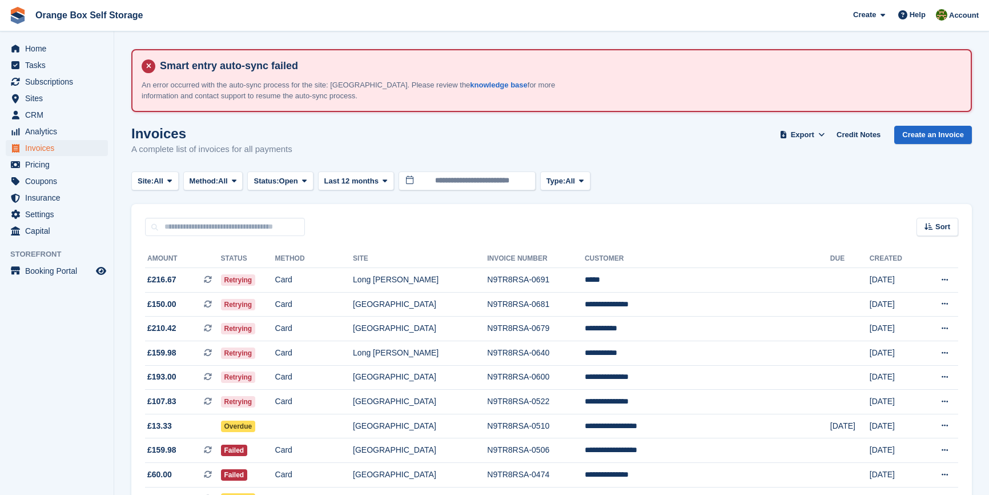
scroll to position [126, 0]
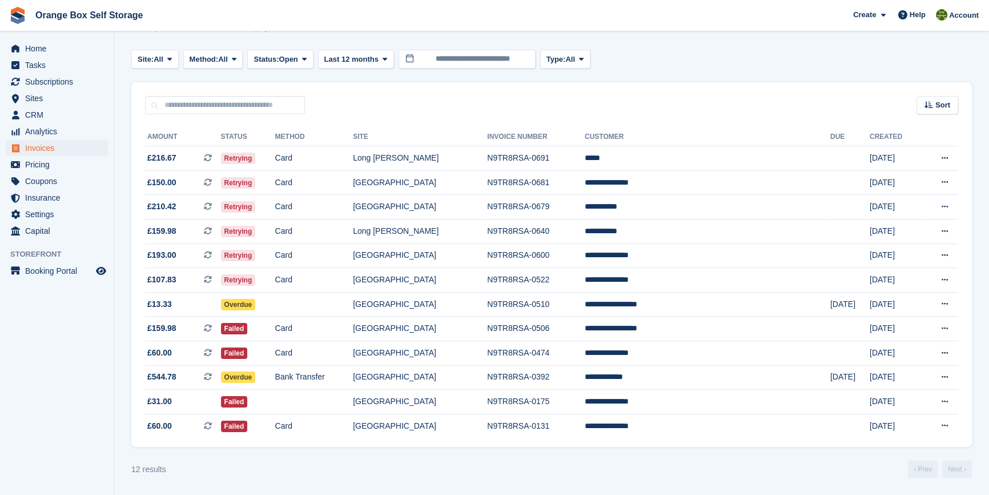
click at [63, 362] on aside "Home Tasks Subscriptions Subscriptions Subscriptions Contracts Price increases …" at bounding box center [57, 250] width 114 height 438
click at [354, 151] on td "Card" at bounding box center [314, 158] width 78 height 25
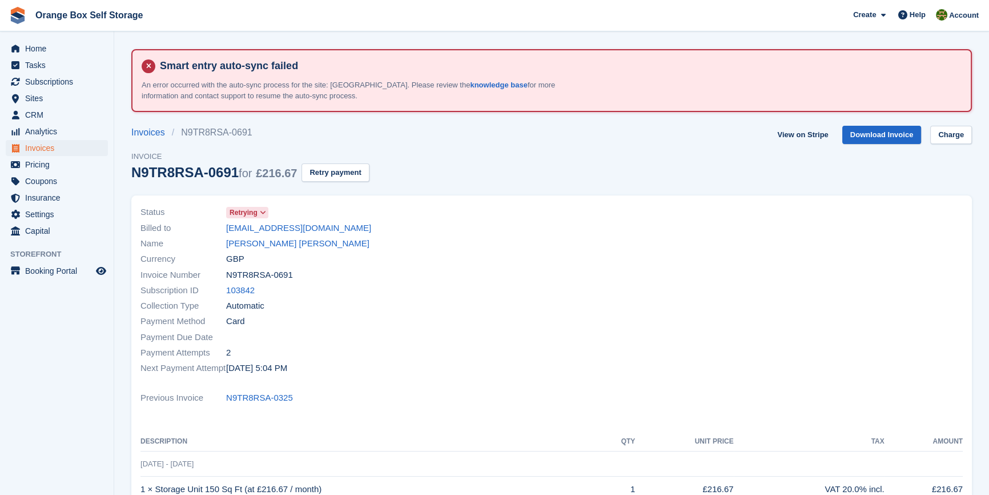
click at [249, 217] on span "Retrying" at bounding box center [244, 212] width 28 height 10
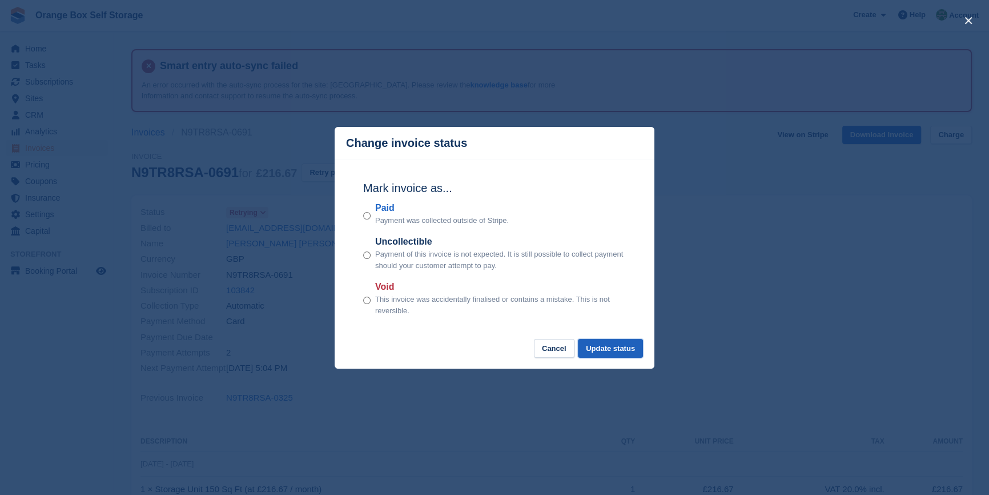
click at [618, 350] on button "Update status" at bounding box center [610, 348] width 65 height 19
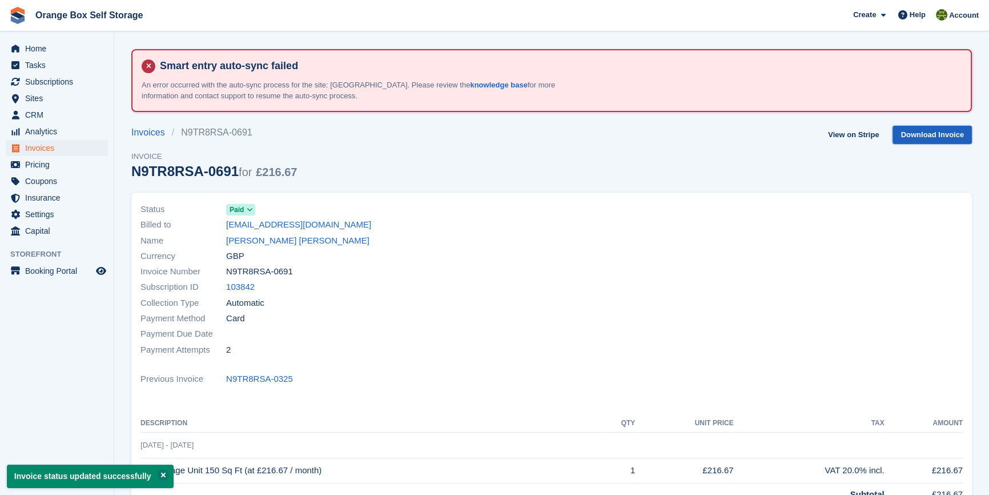
click at [951, 128] on link "Download Invoice" at bounding box center [932, 135] width 79 height 19
click at [828, 8] on span "Orange Box Self Storage Create Subscription Invoice Contact Deal Discount Page …" at bounding box center [494, 15] width 989 height 31
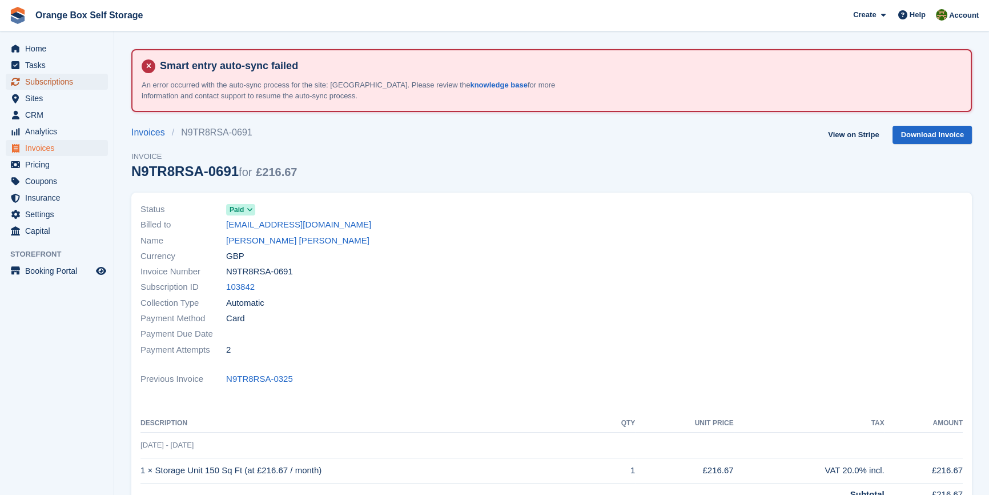
click at [57, 85] on span "Subscriptions" at bounding box center [59, 82] width 69 height 16
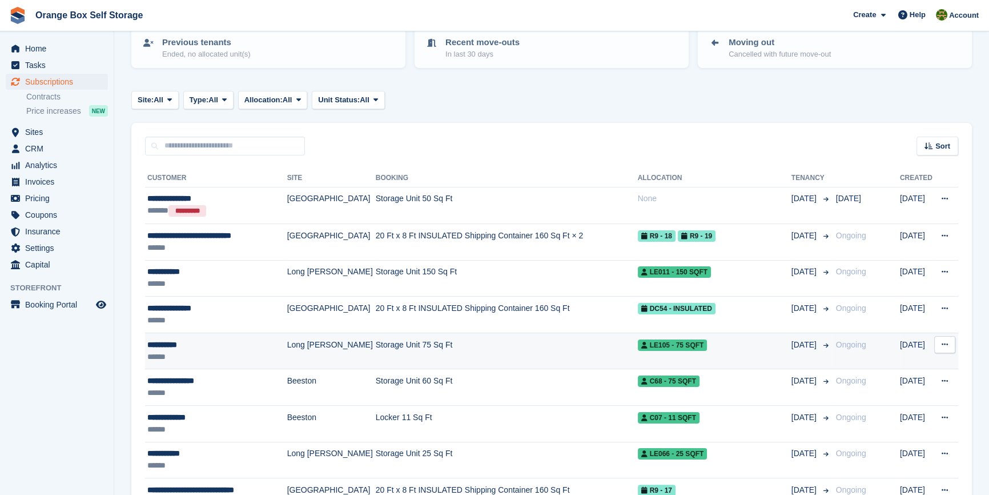
scroll to position [207, 0]
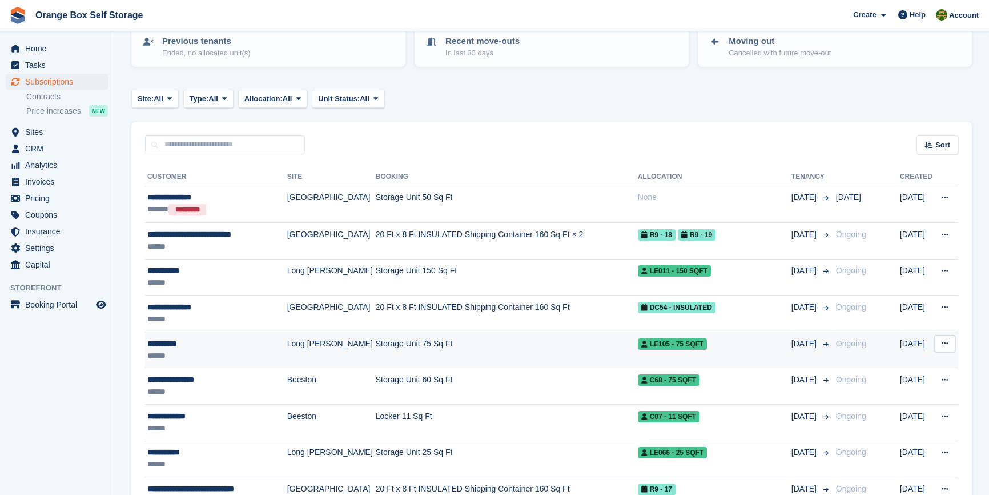
click at [252, 342] on div "**********" at bounding box center [214, 344] width 135 height 12
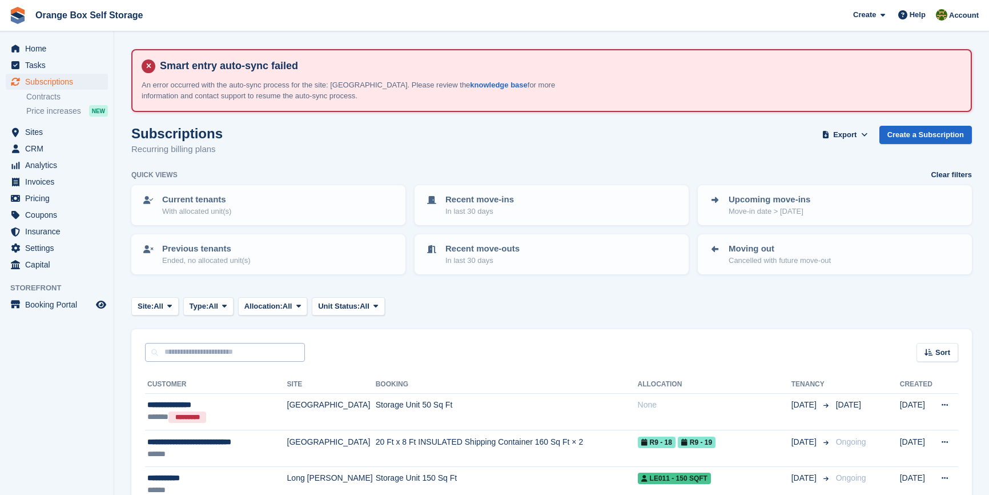
scroll to position [207, 0]
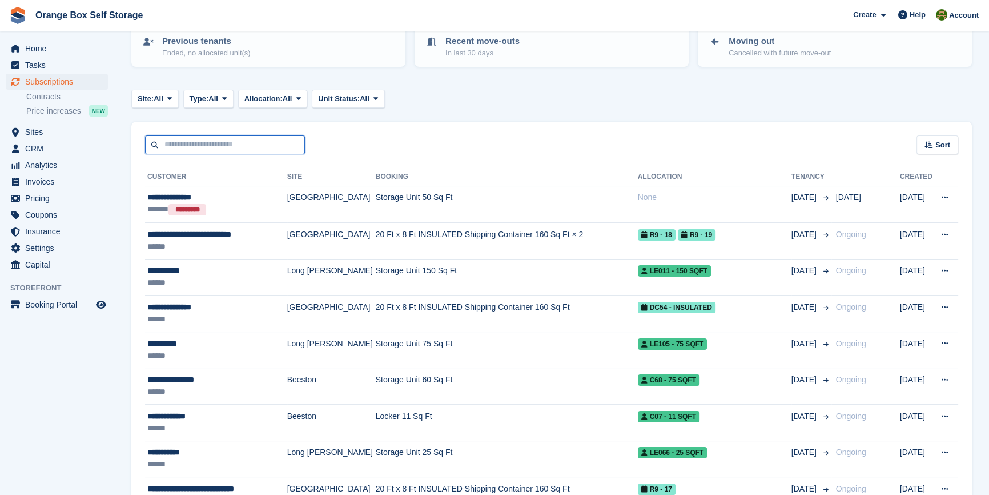
click at [202, 145] on input "text" at bounding box center [225, 144] width 160 height 19
type input "****"
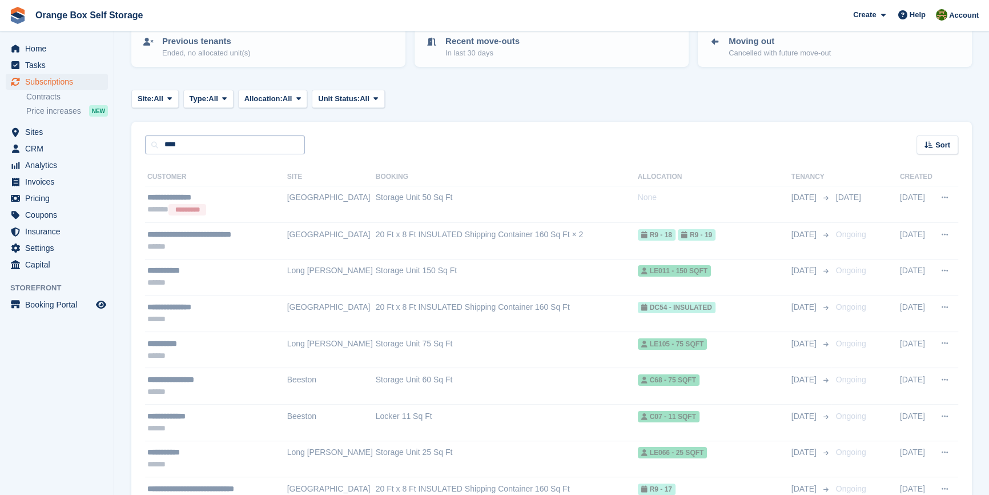
scroll to position [137, 0]
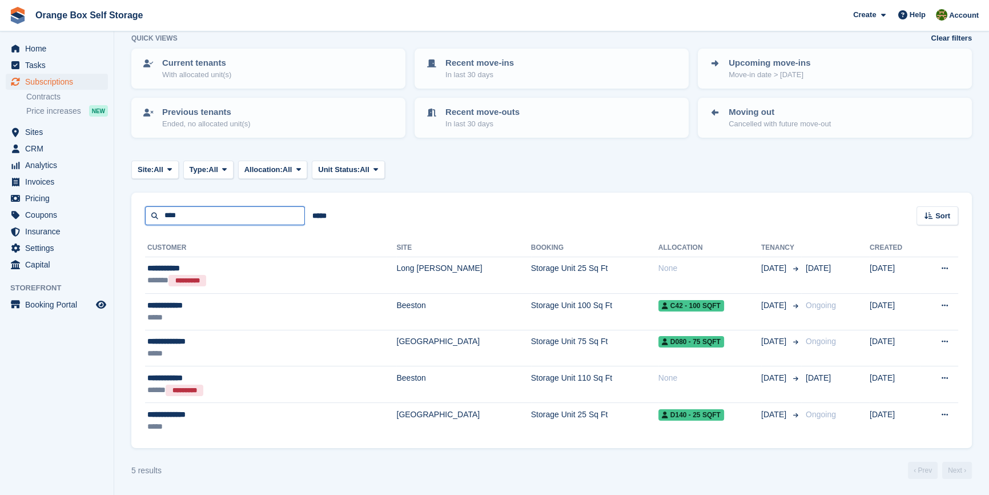
click at [193, 215] on input "****" at bounding box center [225, 215] width 160 height 19
type input "***"
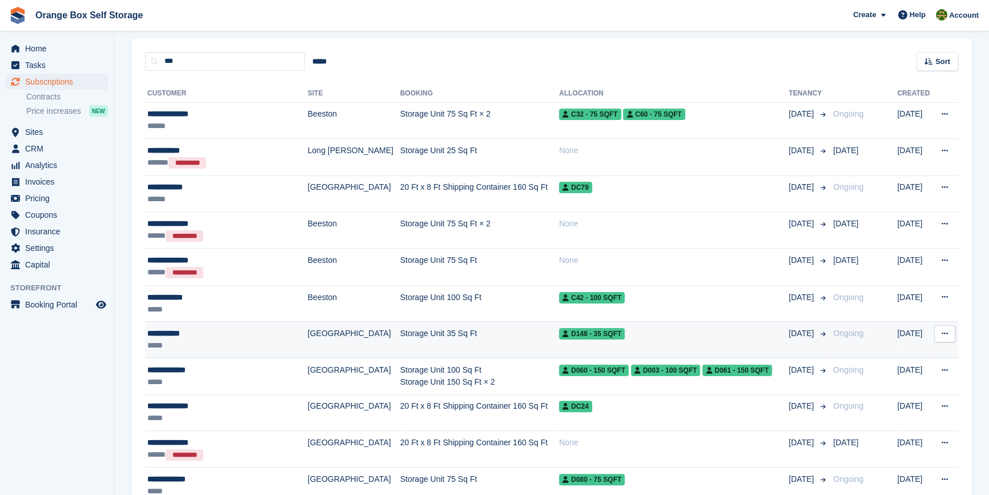
scroll to position [292, 0]
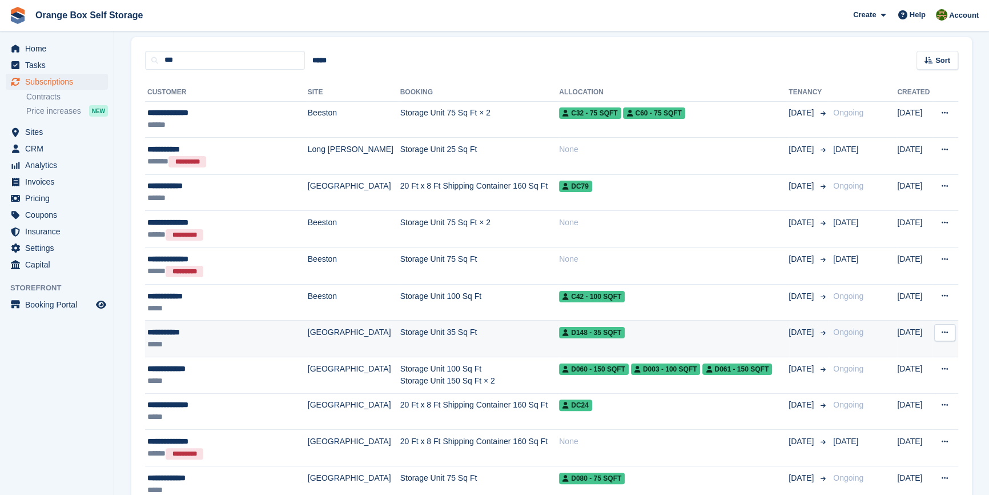
click at [242, 344] on div "*****" at bounding box center [221, 344] width 149 height 12
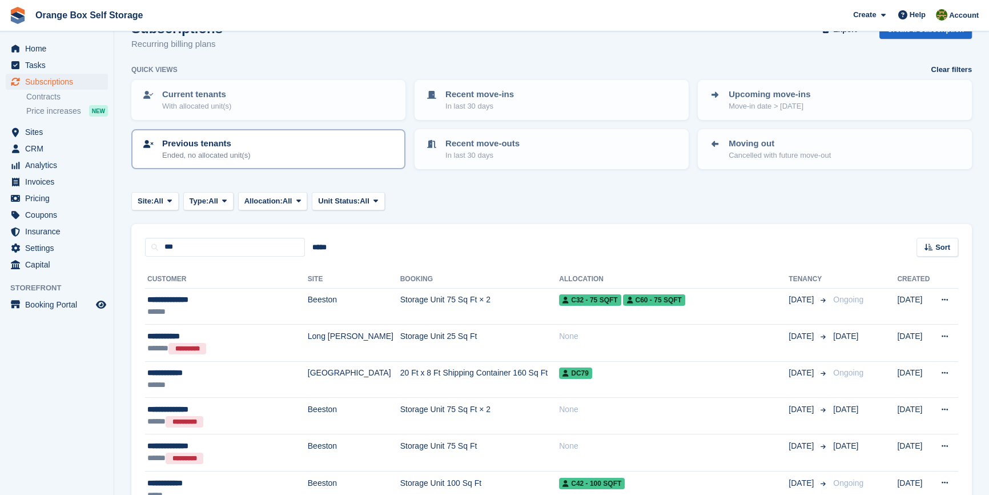
scroll to position [0, 0]
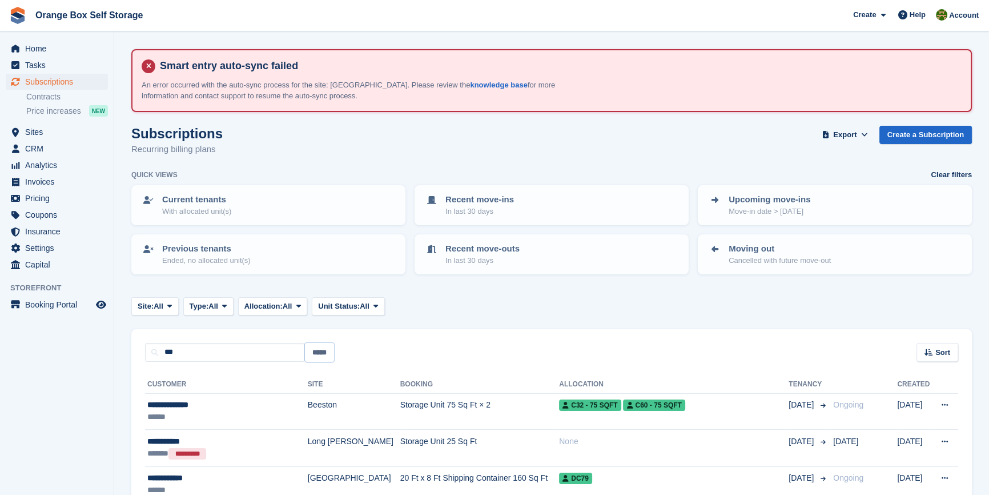
click at [322, 350] on input "*****" at bounding box center [319, 352] width 29 height 19
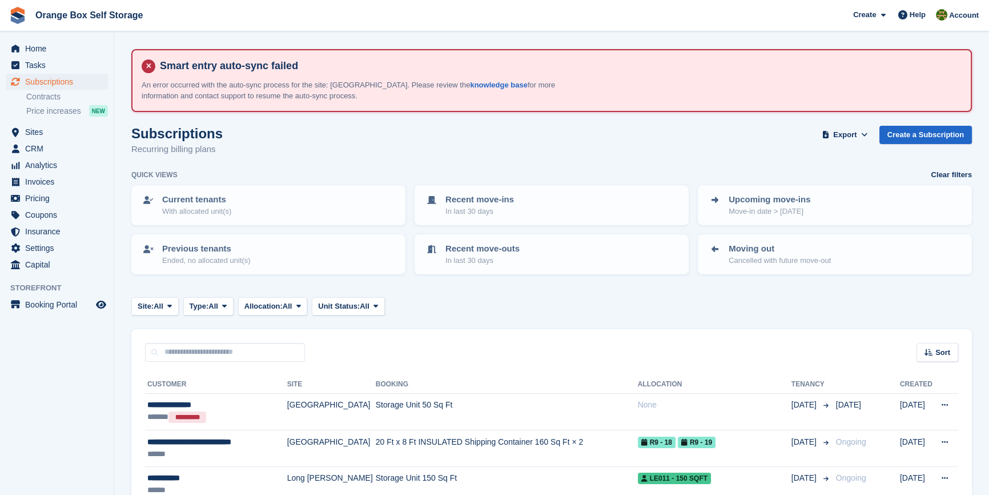
click at [520, 306] on div "Site: All All Beeston Long Eaton Derby Furnace Road Type: All All Upcoming Prev…" at bounding box center [551, 306] width 841 height 19
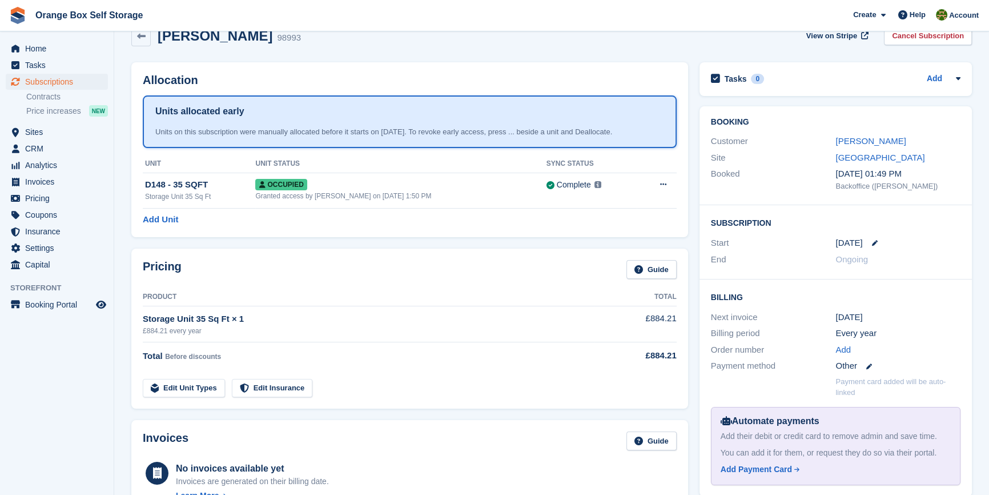
scroll to position [259, 0]
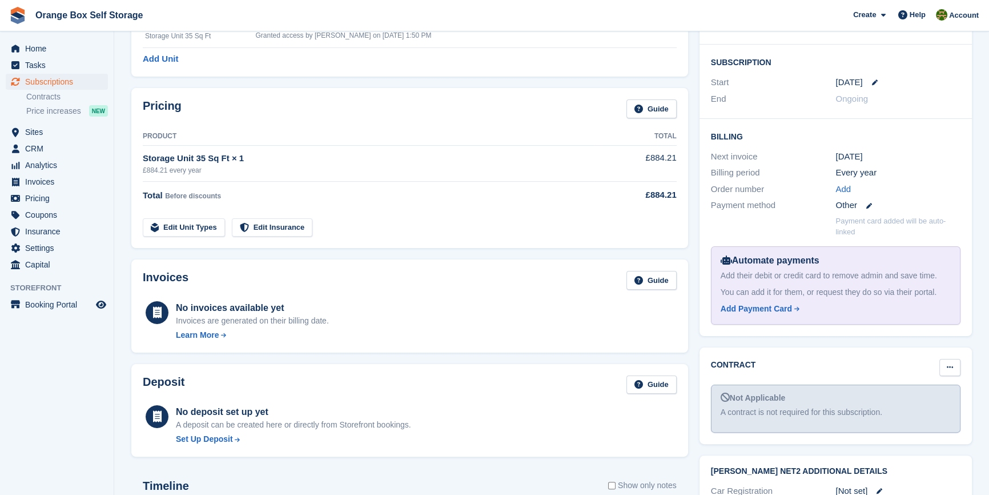
click at [956, 369] on button at bounding box center [950, 367] width 21 height 17
click at [820, 367] on div "Contract Mark as pending Mark as signed" at bounding box center [836, 368] width 250 height 19
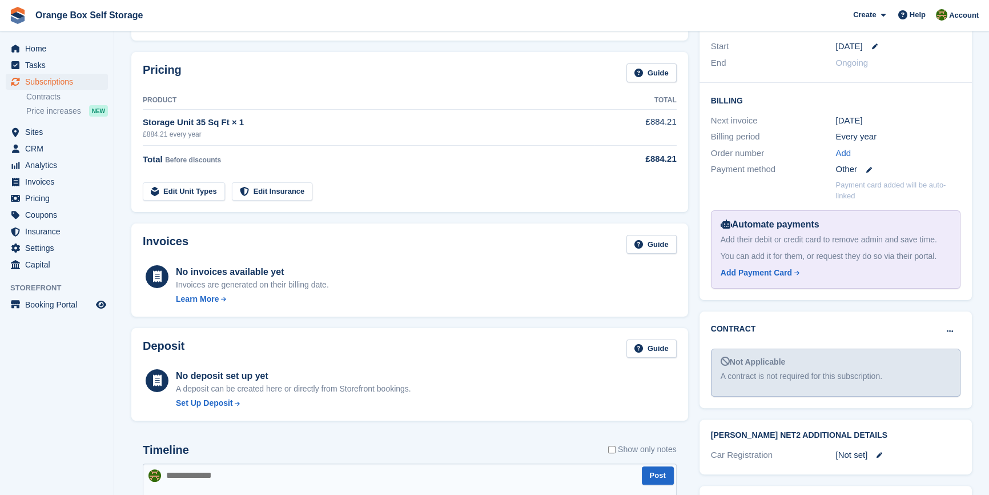
scroll to position [432, 0]
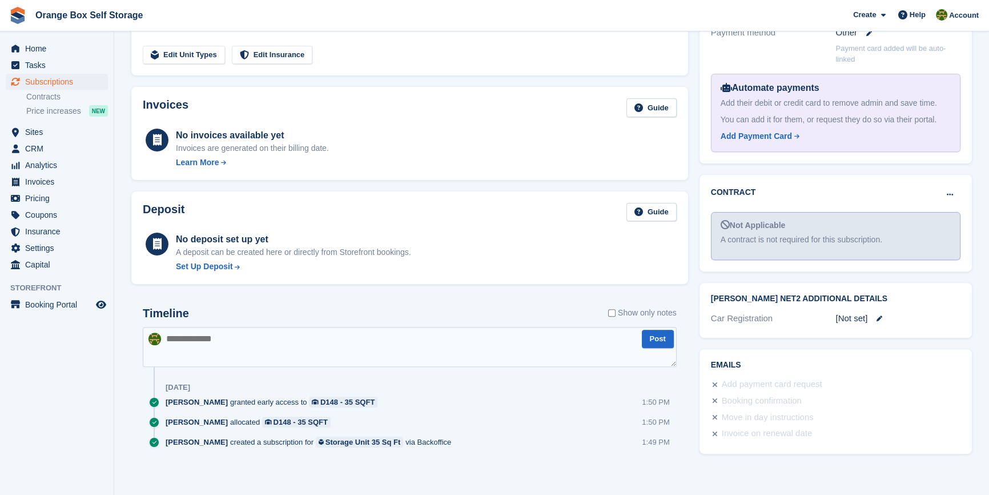
click at [817, 463] on div "Tasks 0 Add No tasks related to Subscription #98993 Booking Customer MARC HANSO…" at bounding box center [836, 105] width 284 height 763
click at [951, 191] on icon at bounding box center [950, 194] width 6 height 7
click at [784, 192] on div "Contract Mark as pending Mark as signed" at bounding box center [836, 195] width 250 height 19
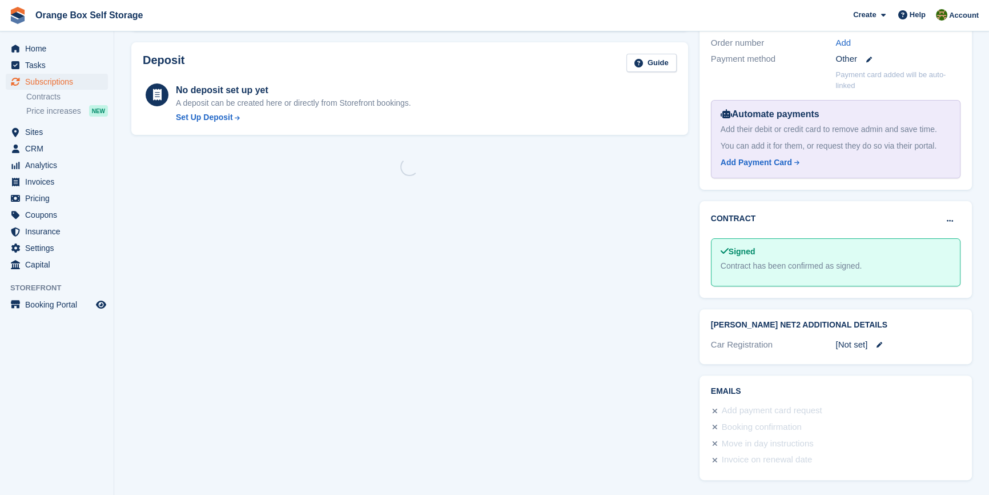
scroll to position [432, 0]
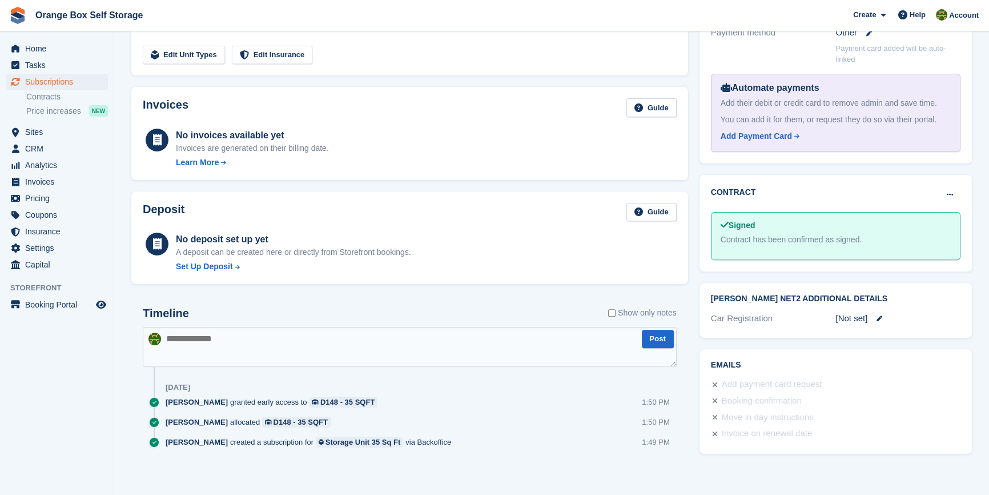
click at [431, 299] on div "Timeline Show only notes Post [DATE] [PERSON_NAME] granted early access to D148…" at bounding box center [409, 388] width 557 height 186
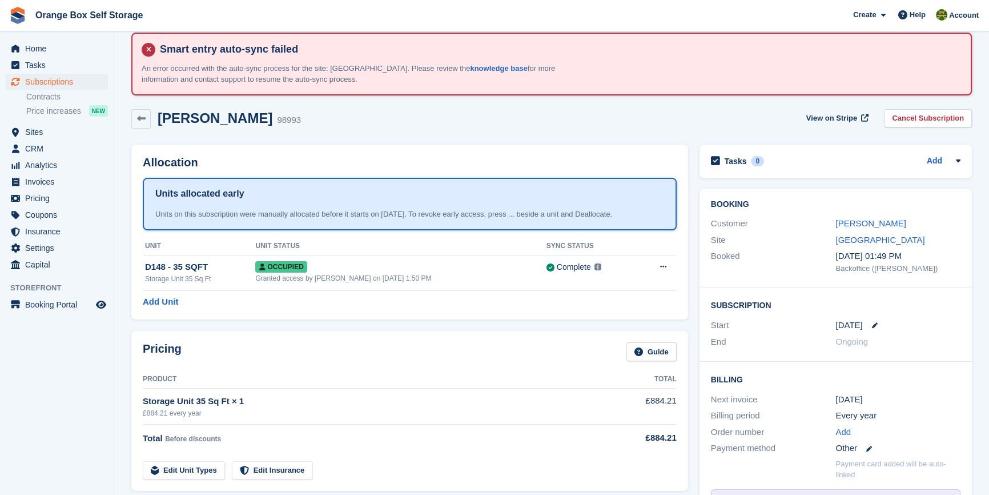
scroll to position [0, 0]
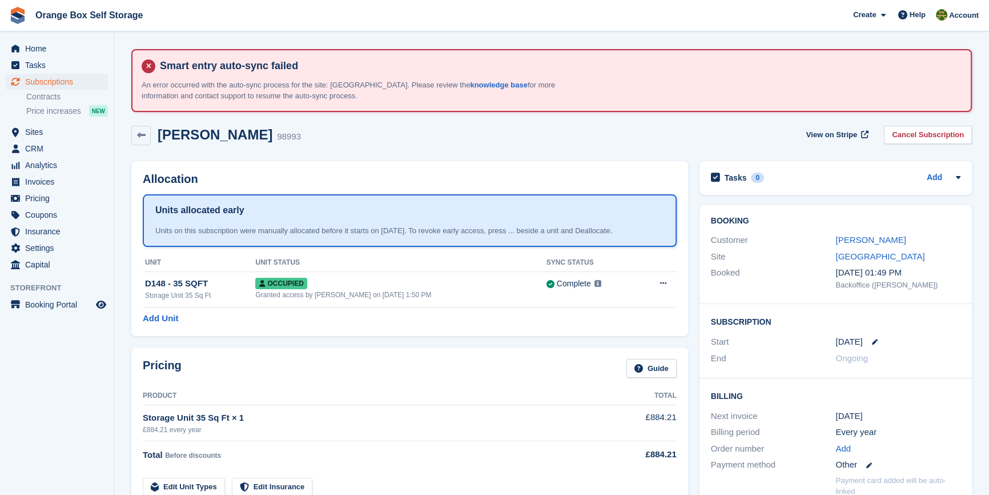
click at [465, 312] on div "Add Unit" at bounding box center [410, 318] width 534 height 13
